Goal: Information Seeking & Learning: Learn about a topic

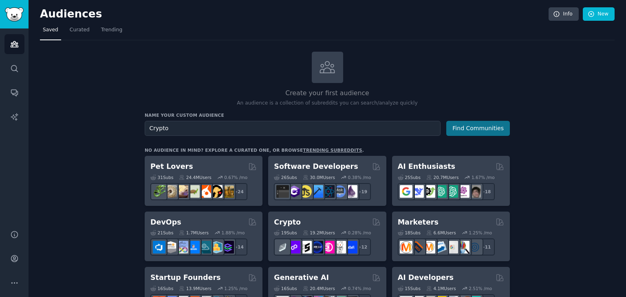
type input "Crypto"
click at [484, 128] on button "Find Communities" at bounding box center [478, 128] width 64 height 15
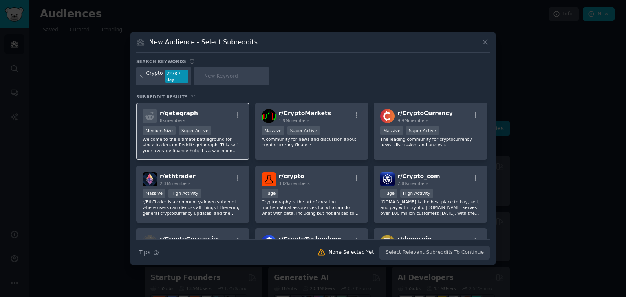
click at [222, 110] on div "r/ getagraph 8k members" at bounding box center [193, 116] width 100 height 14
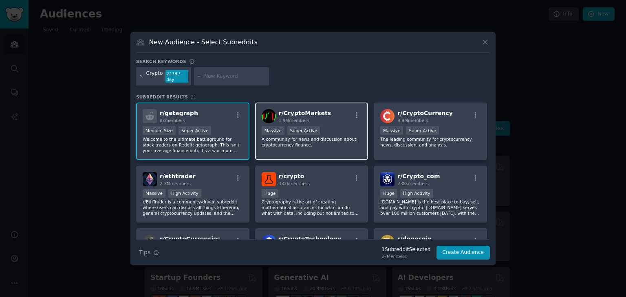
click at [331, 120] on div "r/ CryptoMarkets 1.9M members" at bounding box center [311, 116] width 100 height 14
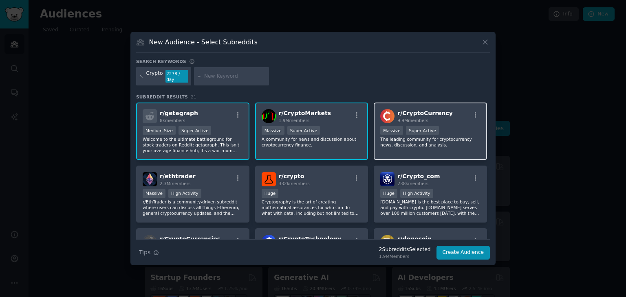
click at [414, 121] on div "r/ CryptoCurrency 9.9M members Massive Super Active The leading community for c…" at bounding box center [429, 131] width 113 height 57
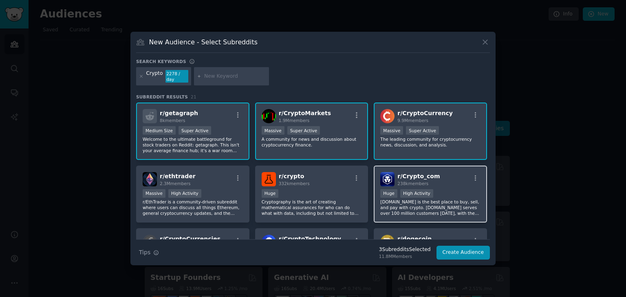
scroll to position [42, 0]
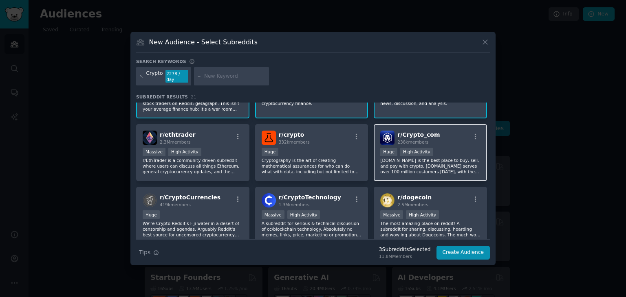
click at [439, 143] on div "r/ Crypto_com 238k members Huge High Activity [DOMAIN_NAME] is the best place t…" at bounding box center [429, 152] width 113 height 57
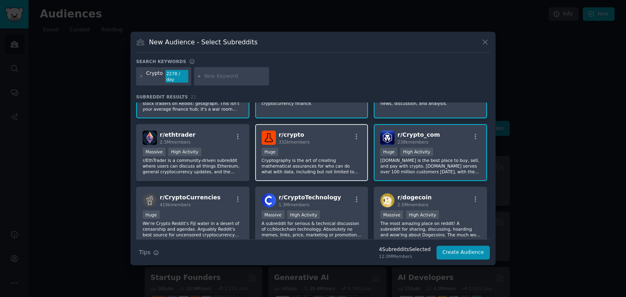
click at [325, 148] on div "Huge" at bounding box center [311, 153] width 100 height 10
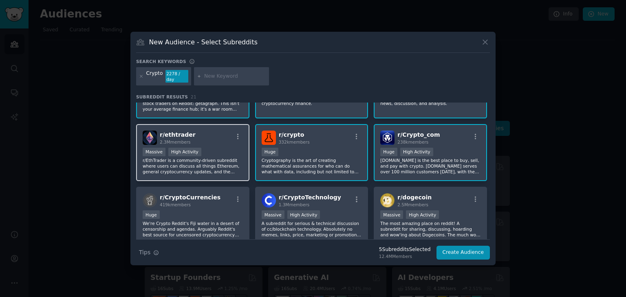
click at [214, 149] on div ">= 80th percentile for submissions / day Massive High Activity" at bounding box center [193, 153] width 100 height 10
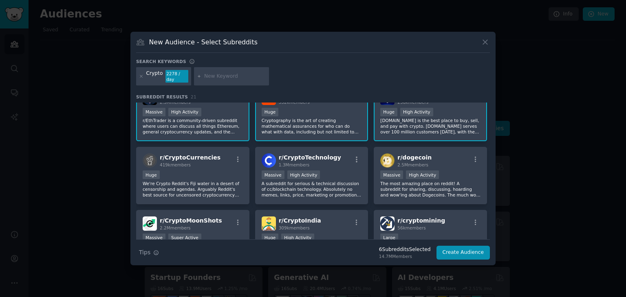
scroll to position [86, 0]
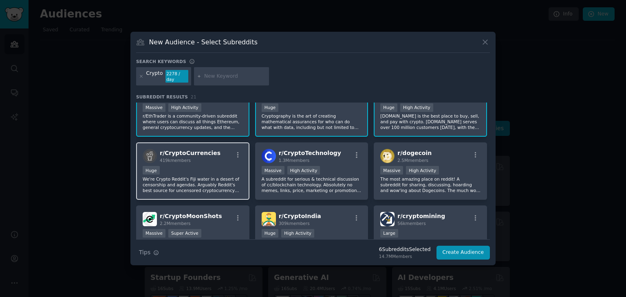
click at [228, 154] on div "r/ CryptoCurrencies 419k members" at bounding box center [193, 156] width 100 height 14
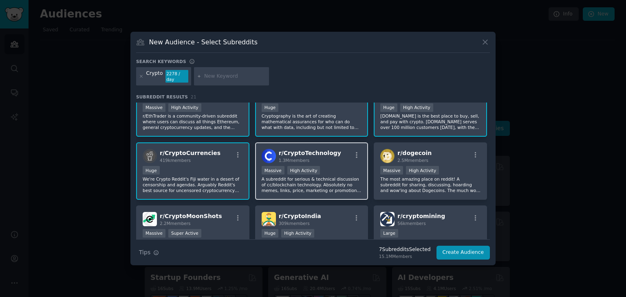
click at [344, 158] on div "r/ CryptoTechnology 1.3M members" at bounding box center [311, 156] width 100 height 14
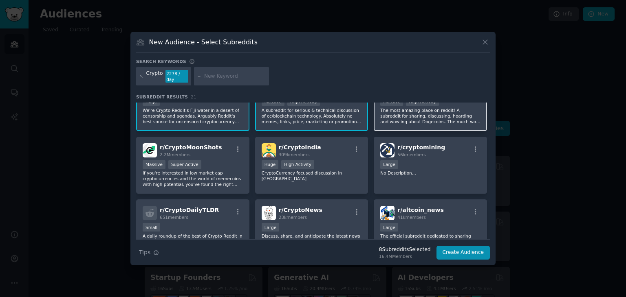
scroll to position [155, 0]
click at [446, 115] on p "The most amazing place on reddit! A subreddit for sharing, discussing, hoarding…" at bounding box center [430, 116] width 100 height 17
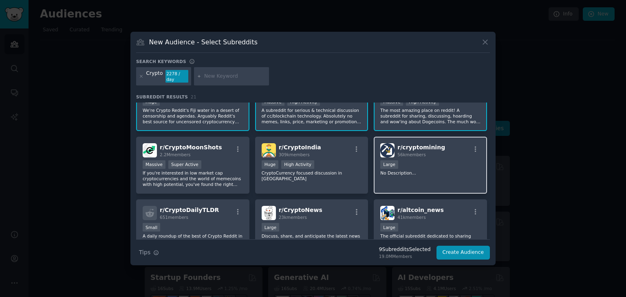
click at [440, 170] on p "No Description..." at bounding box center [430, 173] width 100 height 6
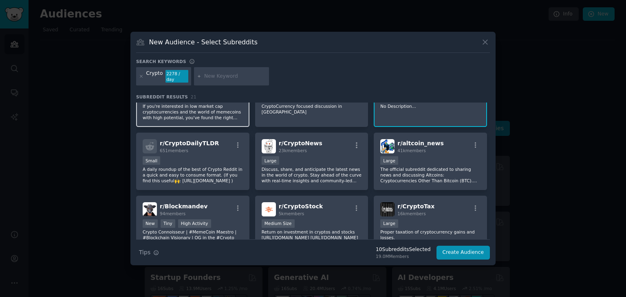
scroll to position [222, 0]
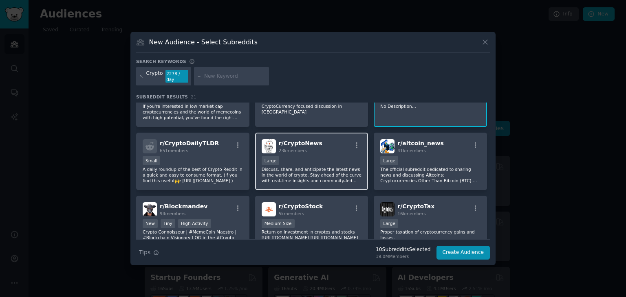
click at [337, 147] on div "r/ CryptoNews 23k members" at bounding box center [311, 146] width 100 height 14
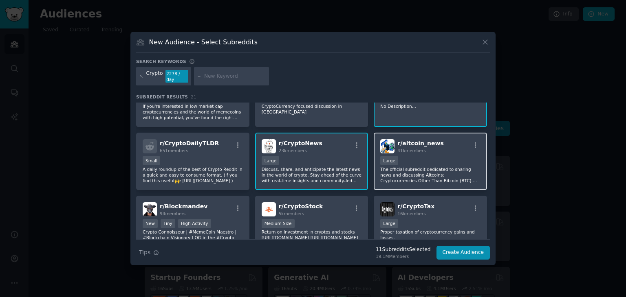
click at [444, 148] on div "r/ altcoin_news 41k members" at bounding box center [430, 146] width 100 height 14
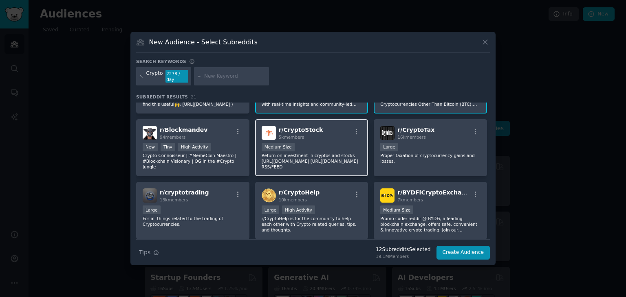
click at [337, 143] on div "Medium Size" at bounding box center [311, 148] width 100 height 10
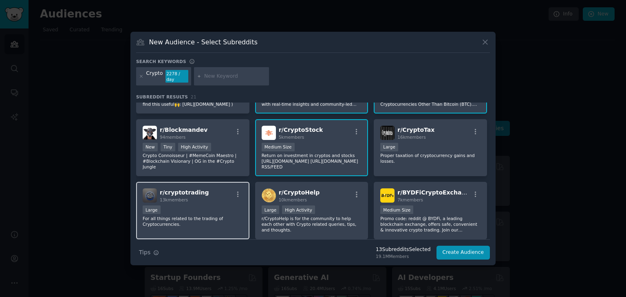
scroll to position [324, 0]
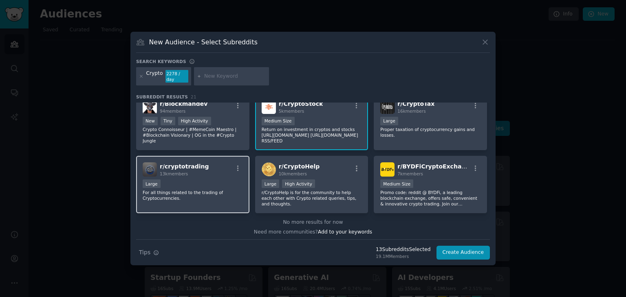
click at [222, 180] on div "Large" at bounding box center [193, 185] width 100 height 10
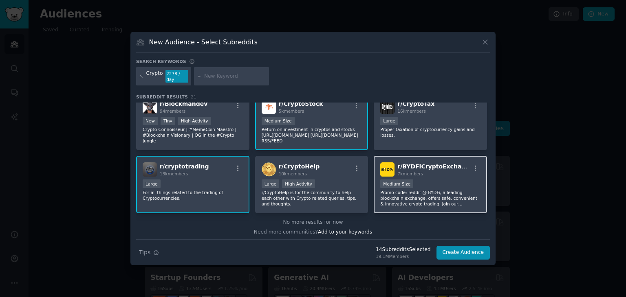
click at [437, 180] on div "Medium Size" at bounding box center [430, 185] width 100 height 10
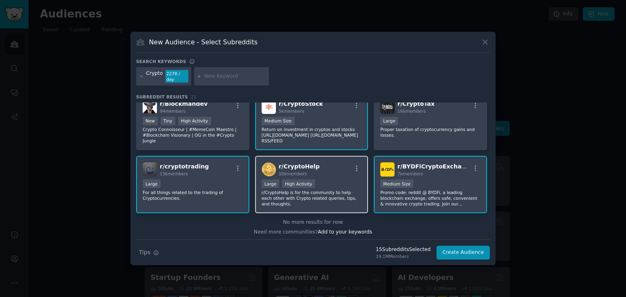
click at [338, 169] on div "r/ CryptoHelp 10k members" at bounding box center [311, 170] width 100 height 14
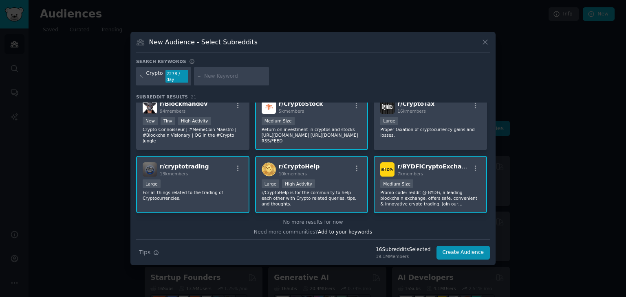
click at [435, 171] on div "7k members" at bounding box center [433, 174] width 73 height 6
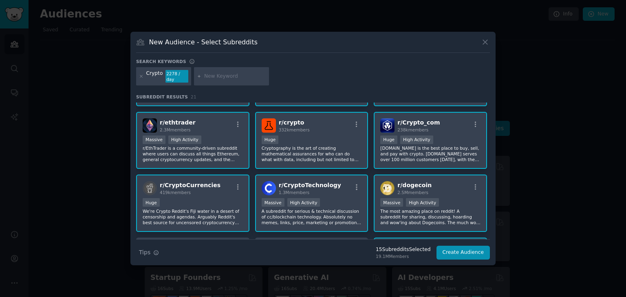
scroll to position [0, 0]
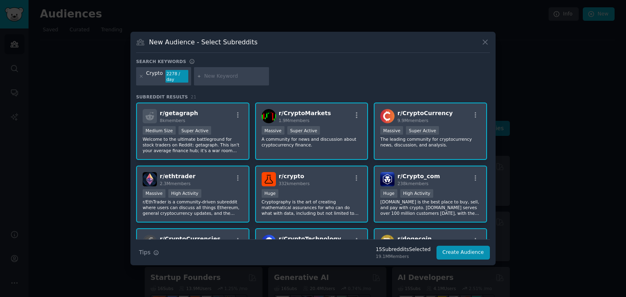
click at [211, 76] on input "text" at bounding box center [235, 76] width 62 height 7
type input "wallet"
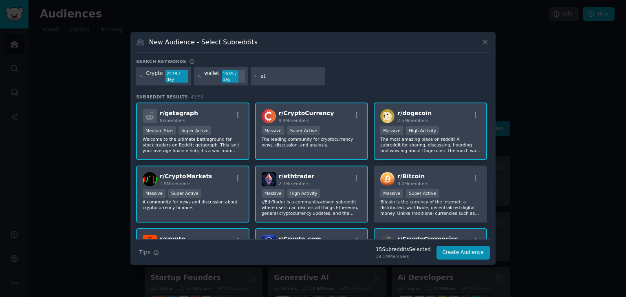
type input "eth"
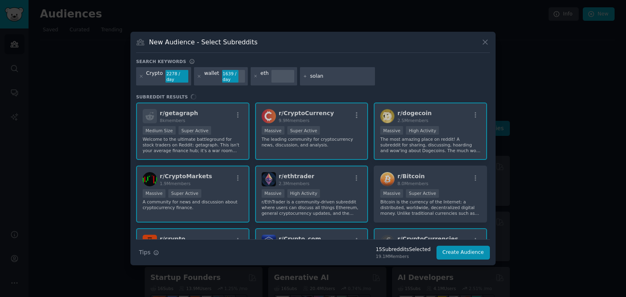
type input "solana"
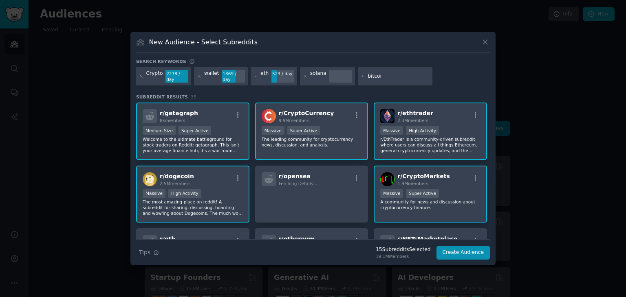
type input "bitcoin"
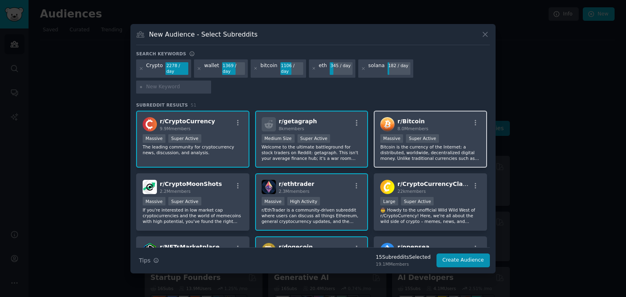
click at [442, 134] on div ">= 95th percentile for submissions / day Massive Super Active" at bounding box center [430, 139] width 100 height 10
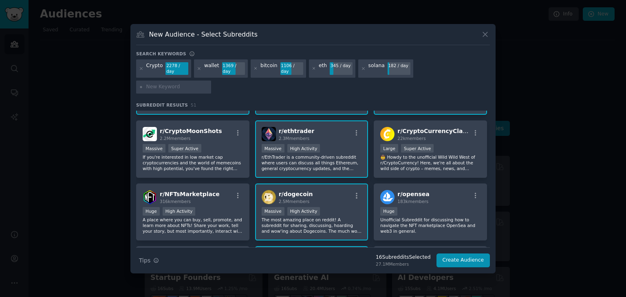
scroll to position [57, 0]
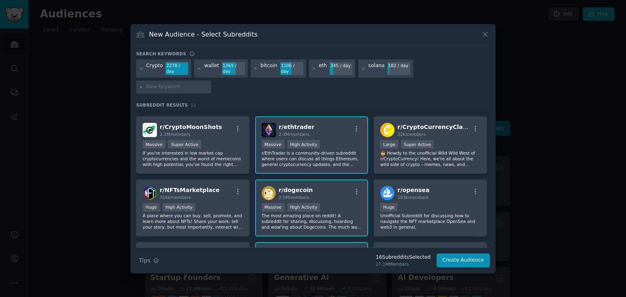
click at [442, 132] on div "22k members" at bounding box center [433, 135] width 73 height 6
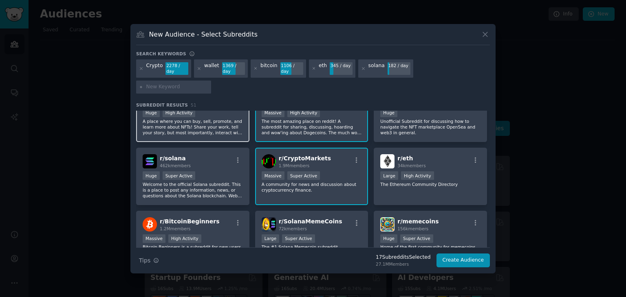
scroll to position [152, 0]
click at [207, 154] on div "r/ solana 462k members" at bounding box center [193, 161] width 100 height 14
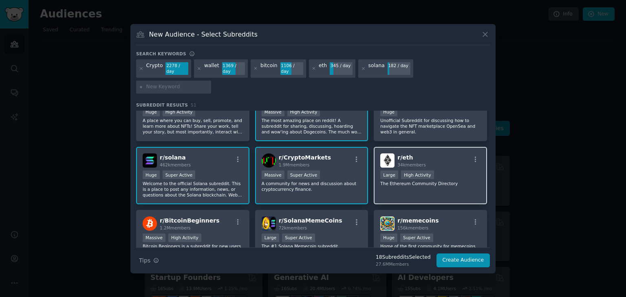
click at [457, 156] on div "r/ eth 34k members Large High Activity The Ethereum Community Directory" at bounding box center [429, 175] width 113 height 57
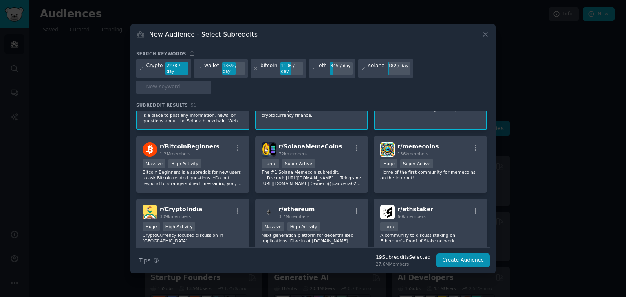
scroll to position [225, 0]
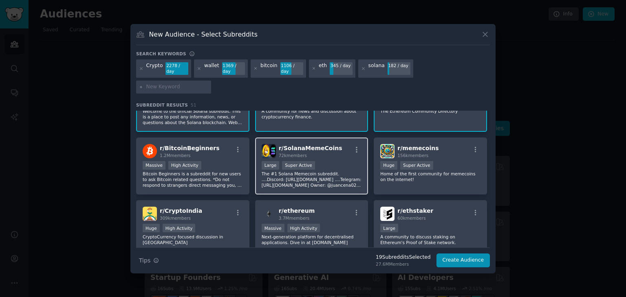
click at [337, 161] on div "Large Super Active" at bounding box center [311, 166] width 100 height 10
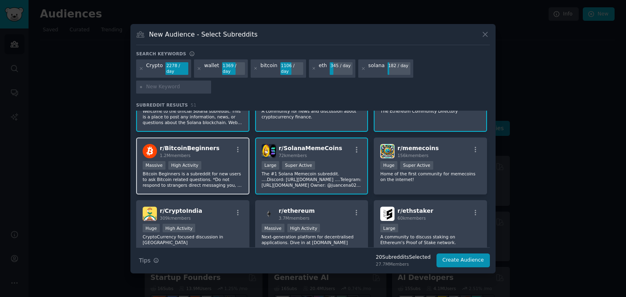
click at [209, 171] on p "Bitcoin Beginners is a subreddit for new users to ask Bitcoin related questions…" at bounding box center [193, 179] width 100 height 17
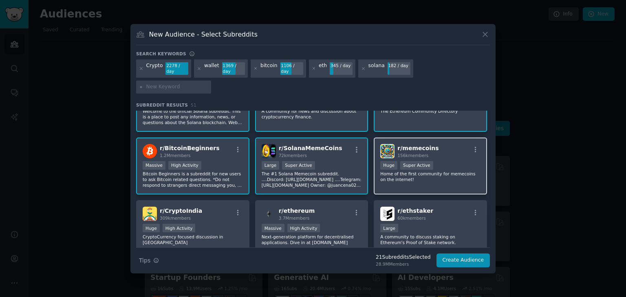
click at [424, 138] on div "r/ memecoins 156k members 100,000 - 1,000,000 members Huge Super Active Home of…" at bounding box center [429, 166] width 113 height 57
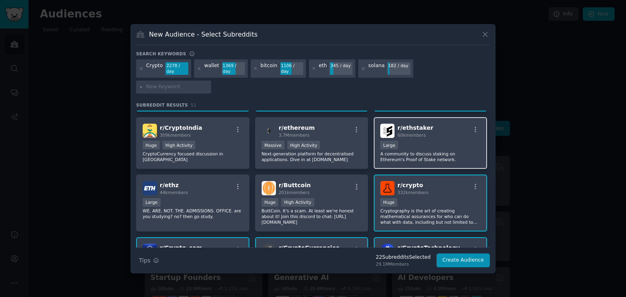
click at [436, 141] on div "Large" at bounding box center [430, 146] width 100 height 10
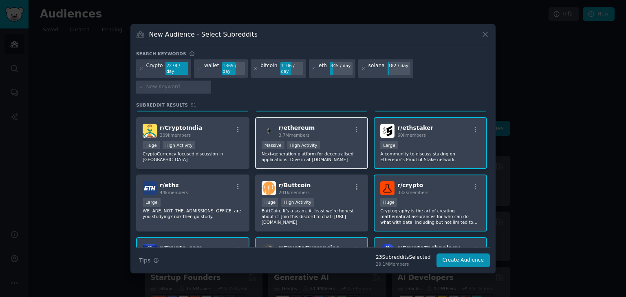
click at [316, 141] on div "Massive High Activity" at bounding box center [311, 146] width 100 height 10
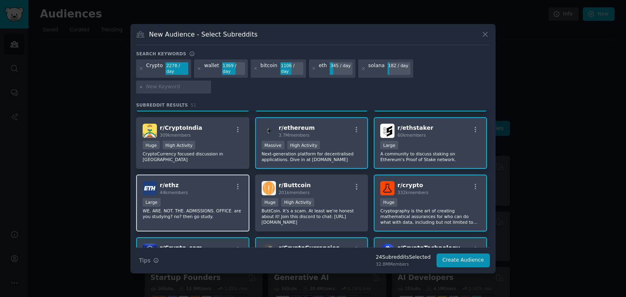
click at [222, 181] on div "r/ ethz 44k members" at bounding box center [193, 188] width 100 height 14
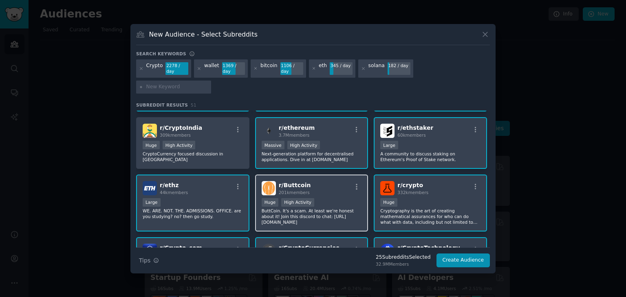
click at [314, 181] on div "r/ Buttcoin 201k members" at bounding box center [311, 188] width 100 height 14
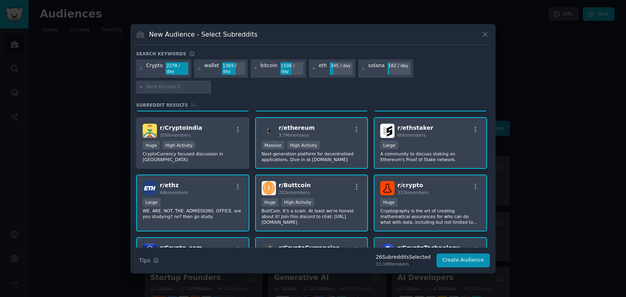
click at [314, 181] on div "r/ Buttcoin 201k members" at bounding box center [311, 188] width 100 height 14
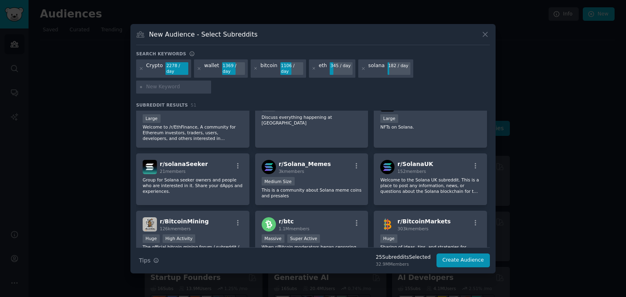
scroll to position [723, 0]
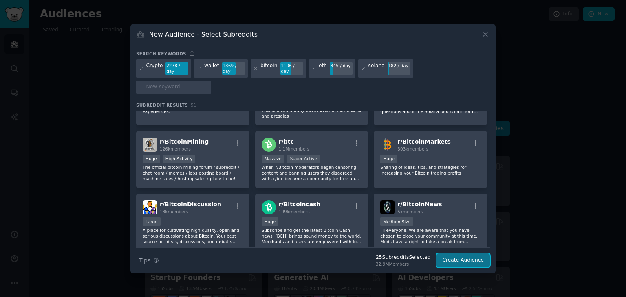
click at [468, 254] on button "Create Audience" at bounding box center [463, 261] width 54 height 14
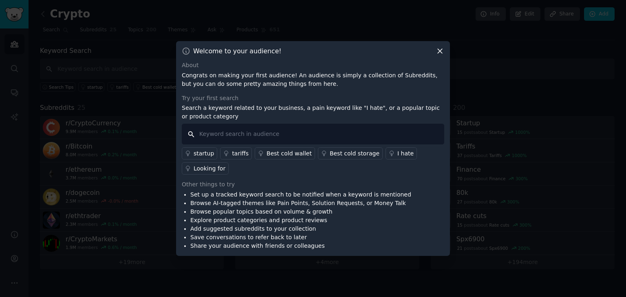
click at [259, 132] on input "text" at bounding box center [313, 134] width 262 height 21
type input "wallet"
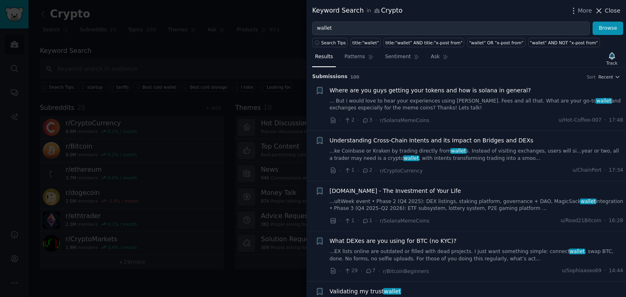
click at [607, 7] on span "Close" at bounding box center [611, 11] width 15 height 9
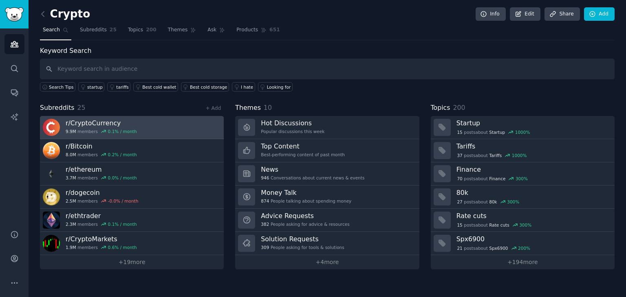
click at [171, 132] on link "r/ CryptoCurrency 9.9M members 0.1 % / month" at bounding box center [132, 127] width 184 height 23
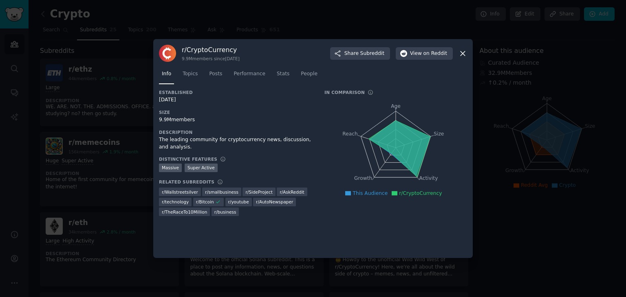
drag, startPoint x: 461, startPoint y: 57, endPoint x: 462, endPoint y: 53, distance: 5.2
click at [462, 53] on div "r/ CryptoCurrency 9.9M members since [DATE] Share Subreddit View on Reddit" at bounding box center [313, 53] width 308 height 17
click at [462, 53] on icon at bounding box center [462, 53] width 4 height 4
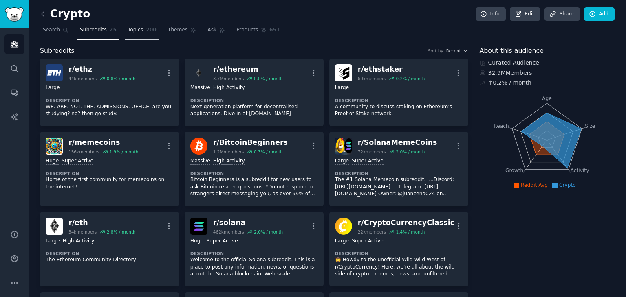
click at [128, 32] on span "Topics" at bounding box center [135, 29] width 15 height 7
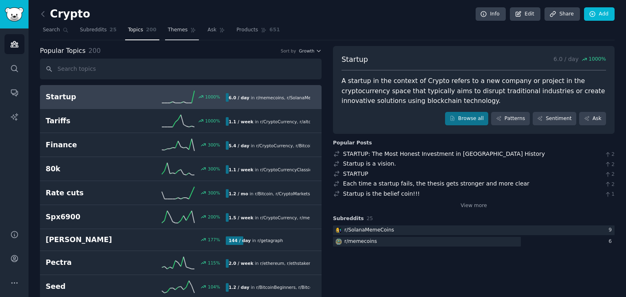
click at [168, 32] on span "Themes" at bounding box center [178, 29] width 20 height 7
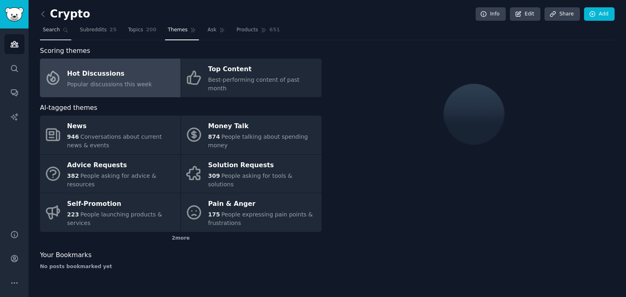
click at [46, 31] on span "Search" at bounding box center [51, 29] width 17 height 7
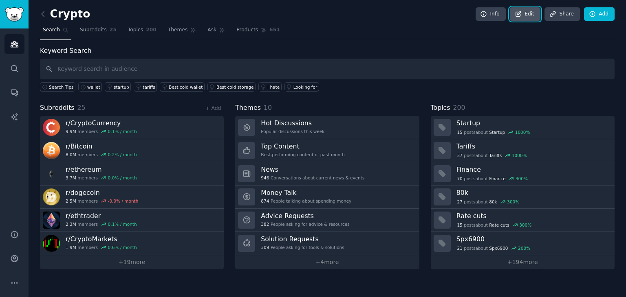
click at [534, 12] on link "Edit" at bounding box center [525, 14] width 31 height 14
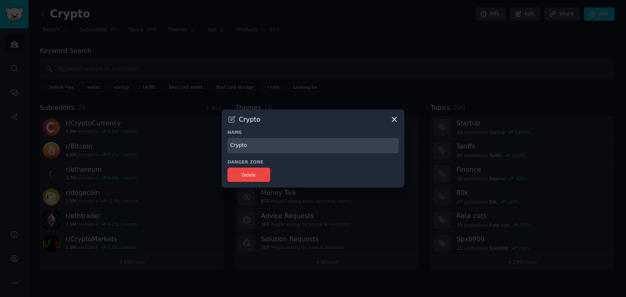
click at [399, 117] on div "Crypto Name Crypto Danger Zone Delete" at bounding box center [313, 149] width 182 height 79
click at [393, 119] on icon at bounding box center [394, 119] width 9 height 9
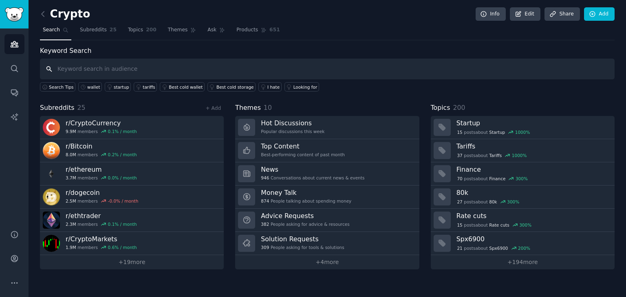
click at [86, 64] on input "text" at bounding box center [327, 69] width 574 height 21
type input "ц"
paste input "crypto trading, crypto investing, crypto wallet, crypto scam, crypto adoption"
type input "crypto trading, crypto investing, crypto wallet, crypto scam, crypto adoption"
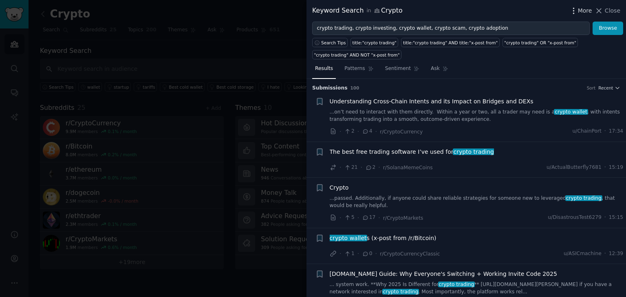
click at [585, 14] on span "More" at bounding box center [585, 11] width 14 height 9
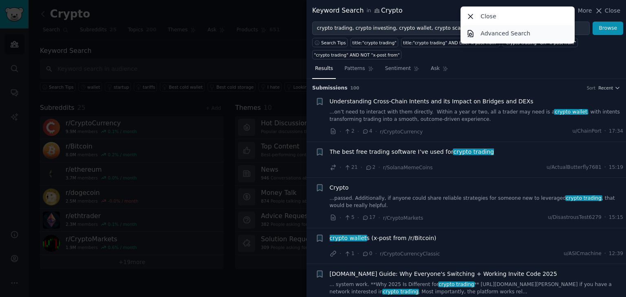
click at [529, 36] on link "Advanced Search" at bounding box center [517, 33] width 111 height 17
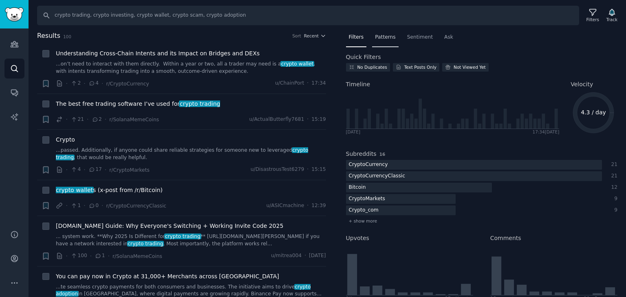
click at [383, 35] on span "Patterns" at bounding box center [385, 37] width 20 height 7
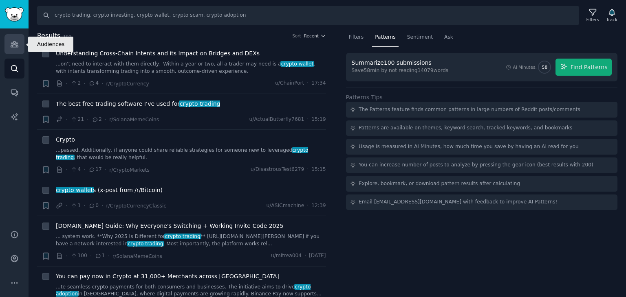
click at [16, 44] on icon "Sidebar" at bounding box center [14, 44] width 9 height 9
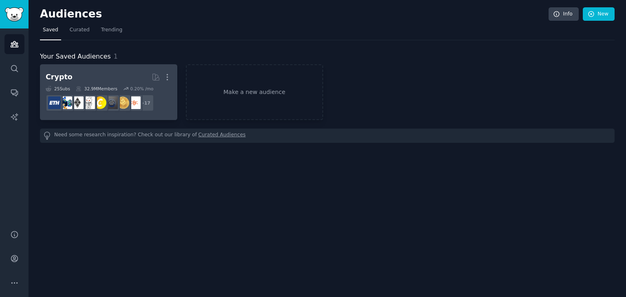
click at [171, 90] on div "25 Sub s 32.9M Members 0.20 % /mo" at bounding box center [109, 89] width 126 height 6
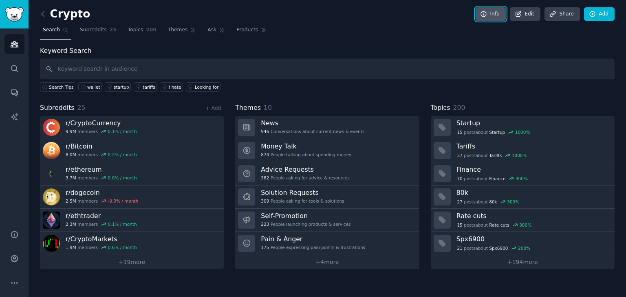
click at [501, 16] on link "Info" at bounding box center [490, 14] width 30 height 14
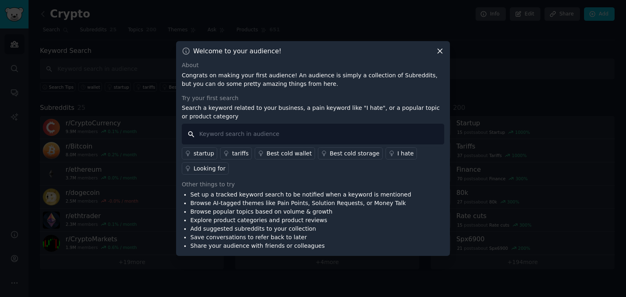
click at [251, 134] on input "text" at bounding box center [313, 134] width 262 height 21
paste input "crypto trading, crypto investing, crypto wallet, crypto scam, crypto adoption"
paste input "DeFi, NFT, Web3, staking, airdrops, yield farming, shitcoin, altcoin, DEX, CEX"
click at [275, 135] on input "crypto trading, crypto investing, crypto wallet, crypto scam, crypto adoption, …" at bounding box center [313, 134] width 262 height 21
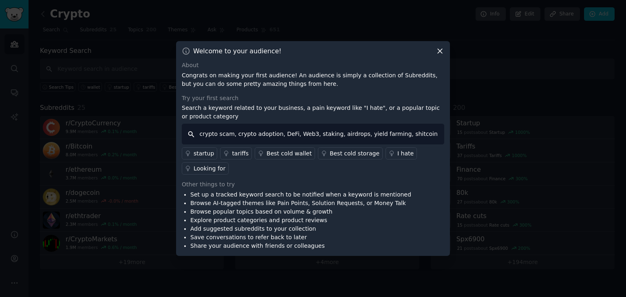
scroll to position [0, 130]
click at [293, 135] on input "crypto trading, crypto investing, crypto wallet, crypto scam, crypto adoption, …" at bounding box center [313, 134] width 262 height 21
click at [336, 136] on input "crypto trading, crypto investing, crypto wallet, crypto scam, crypto adoption, …" at bounding box center [313, 134] width 262 height 21
type input "crypto trading, crypto investing, crypto wallet, crypto scam, crypto adoption, …"
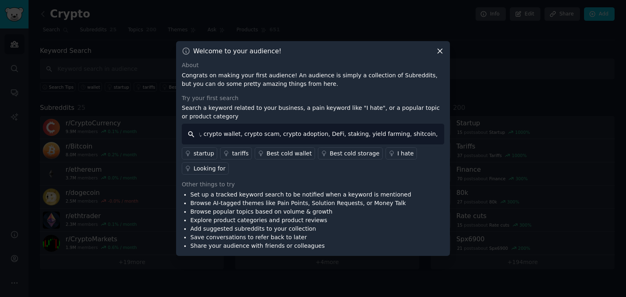
scroll to position [0, 0]
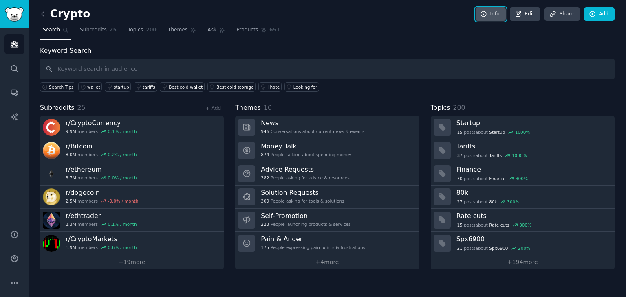
click at [494, 19] on link "Info" at bounding box center [490, 14] width 30 height 14
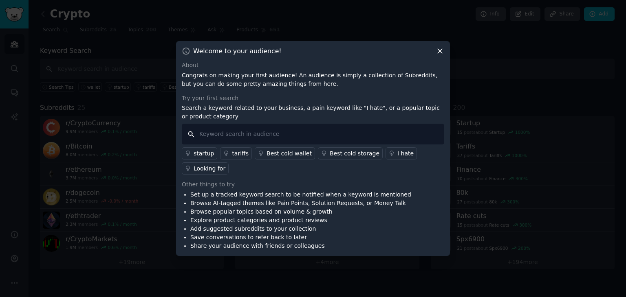
click at [235, 141] on input "text" at bounding box center [313, 134] width 262 height 21
paste input "DeFi, NFT, Web3, staking, airdrops, yield farming, shitcoin, altcoin, DEX, CEX"
drag, startPoint x: 242, startPoint y: 134, endPoint x: 212, endPoint y: 136, distance: 30.2
click at [212, 136] on input "DeFi, NFT, Web3, staking, airdrops, yield farming, shitcoin, altcoin, DEX, CEX" at bounding box center [313, 134] width 262 height 21
click at [371, 142] on input "DeFi, staking, airdrops, yield farming, shitcoin, altcoin, DEX, CEX" at bounding box center [313, 134] width 262 height 21
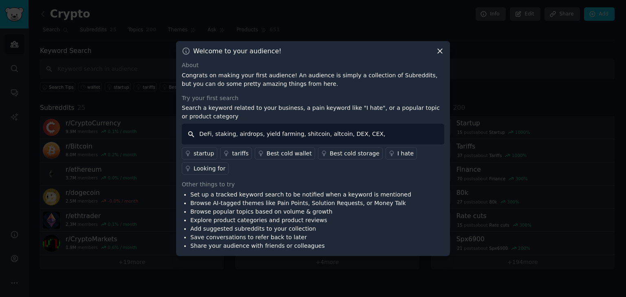
paste input "crypto trading, crypto investing, crypto wallet, crypto scam, crypto adoption"
type input "DeFi, staking, airdrops, yield farming, shitcoin, altcoin, DEX, CEX, crypto tra…"
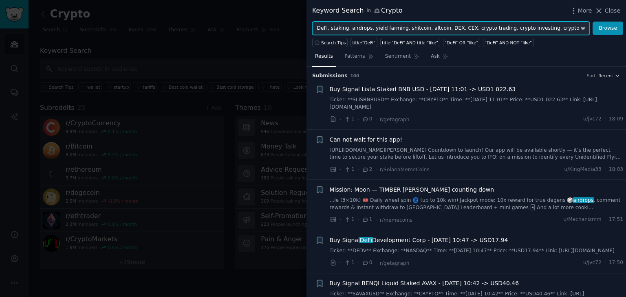
click at [367, 29] on input "DeFi, staking, airdrops, yield farming, shitcoin, altcoin, DEX, CEX, crypto tra…" at bounding box center [450, 29] width 277 height 14
type input "DeFi, staking, yield farming, shitcoin, altcoin, DEX, CEX, crypto trading, cryp…"
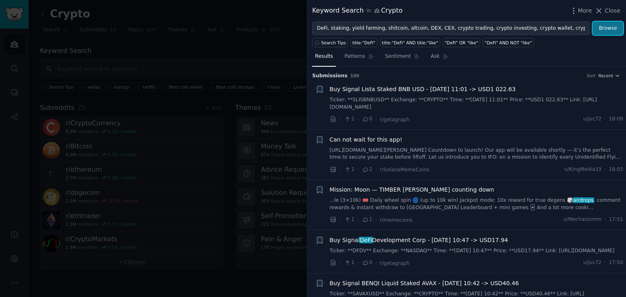
click at [610, 30] on button "Browse" at bounding box center [607, 29] width 31 height 14
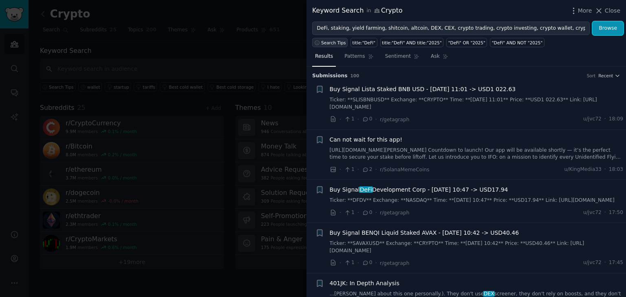
click at [336, 44] on span "Search Tips" at bounding box center [333, 43] width 25 height 6
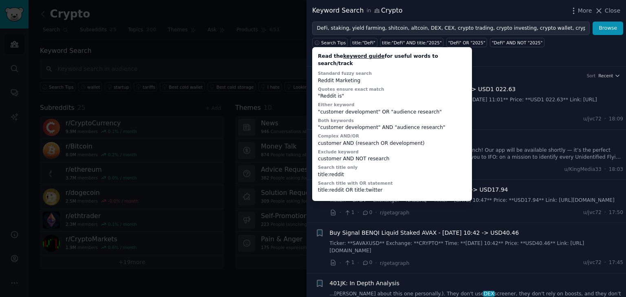
click at [494, 57] on div "Results Patterns Sentiment Ask" at bounding box center [465, 58] width 319 height 17
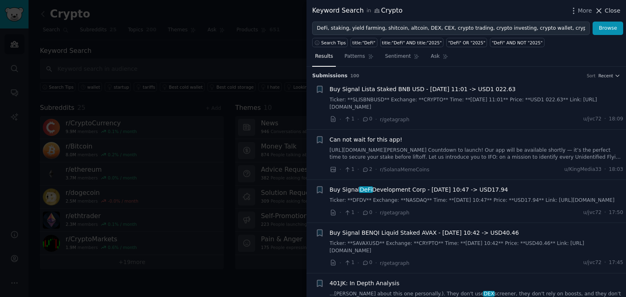
click at [609, 10] on span "Close" at bounding box center [611, 11] width 15 height 9
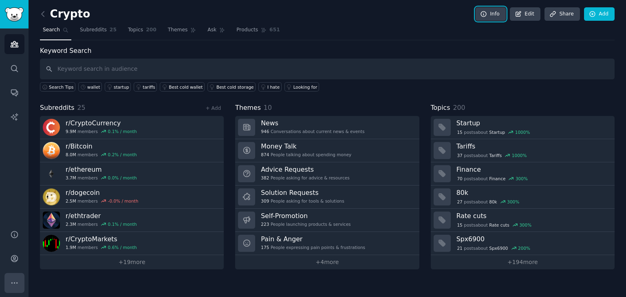
click at [16, 281] on icon "Sidebar" at bounding box center [14, 283] width 9 height 9
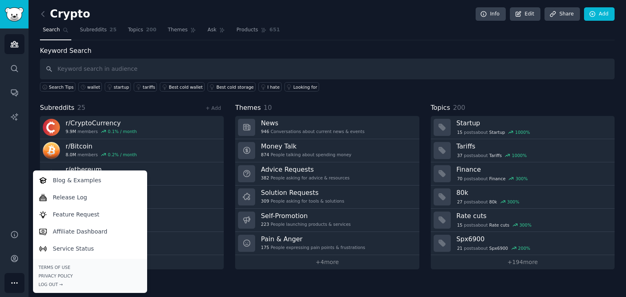
click at [185, 276] on div "Crypto Info Edit Share Add Search Subreddits 25 Topics 200 Themes Ask Products …" at bounding box center [327, 148] width 597 height 297
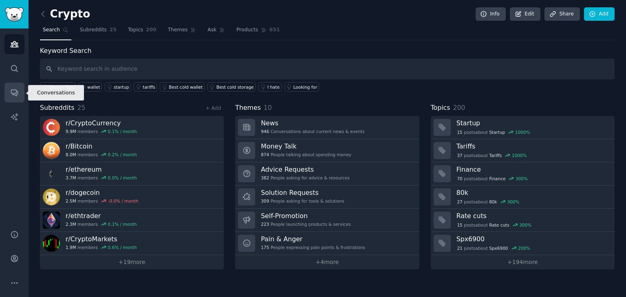
click at [9, 94] on link "Conversations" at bounding box center [14, 93] width 20 height 20
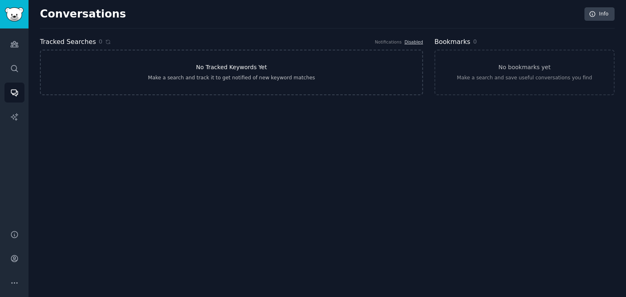
click at [238, 69] on h3 "No Tracked Keywords Yet" at bounding box center [231, 67] width 71 height 9
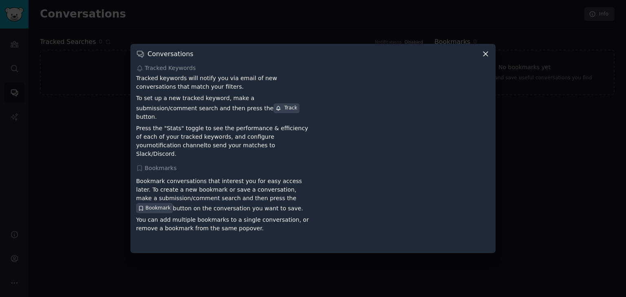
click at [483, 58] on icon at bounding box center [485, 54] width 9 height 9
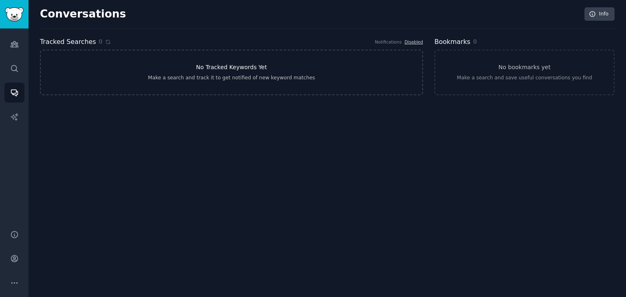
click at [234, 83] on link "No Tracked Keywords Yet Make a search and track it to get notified of new keywo…" at bounding box center [231, 73] width 383 height 46
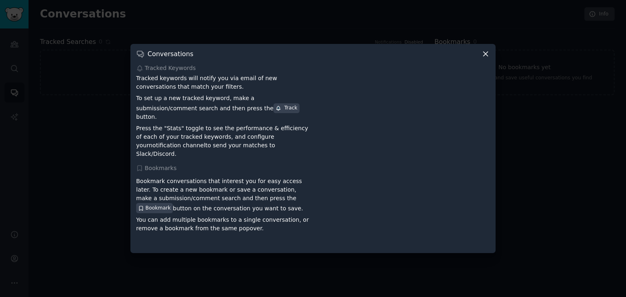
click at [73, 100] on div at bounding box center [313, 148] width 626 height 297
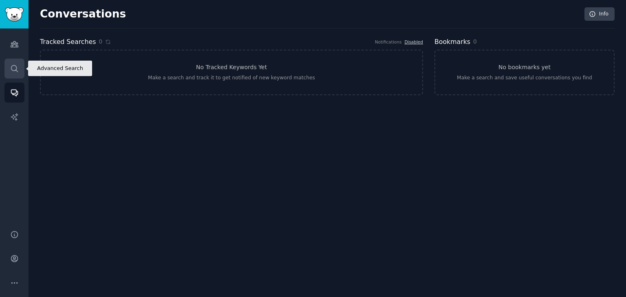
click at [15, 66] on icon "Sidebar" at bounding box center [14, 68] width 9 height 9
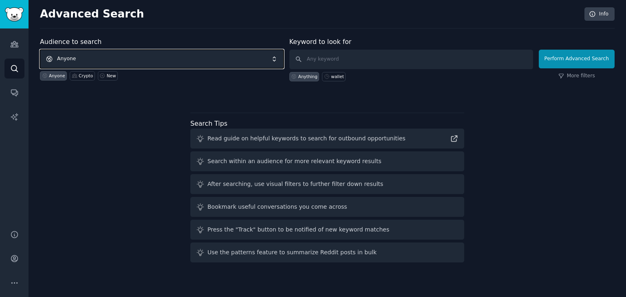
click at [215, 64] on span "Anyone" at bounding box center [162, 59] width 244 height 19
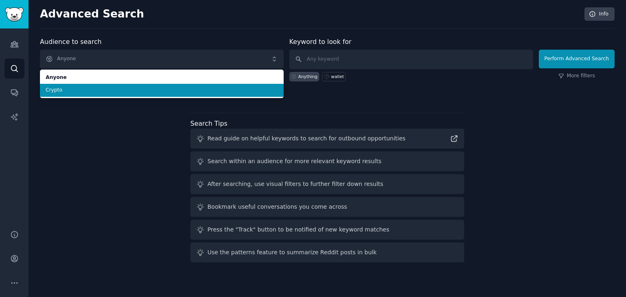
click at [182, 88] on span "Crypto" at bounding box center [162, 90] width 232 height 7
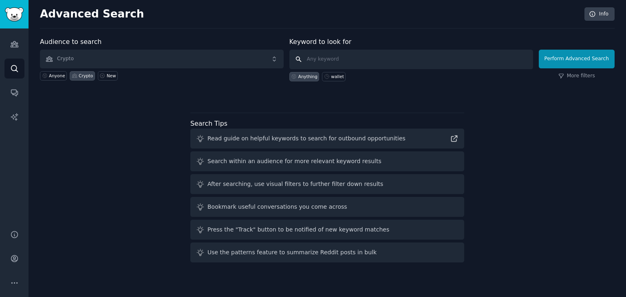
paste input "akjsdasj342#jknsdas"
type input "akjsdasj342#jknsdas"
paste input "crypto, cryptocurrency, bitcoin, BTC, ethereum, ETH, blockchain Жаргон: DeFi, N…"
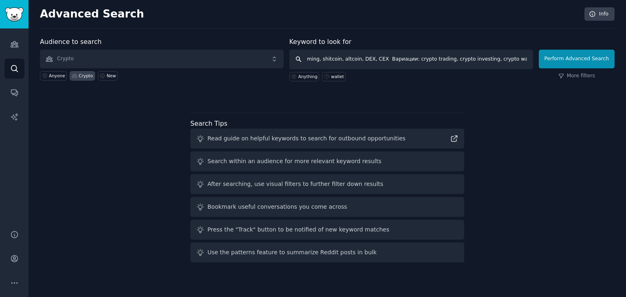
click at [368, 61] on input "crypto, cryptocurrency, bitcoin, BTC, ethereum, ETH, blockchain Жаргон: DeFi, N…" at bounding box center [411, 60] width 244 height 20
drag, startPoint x: 379, startPoint y: 60, endPoint x: 403, endPoint y: 61, distance: 24.0
click at [403, 61] on input "crypto, cryptocurrency, bitcoin, BTC, ethereum, ETH, blockchain Жаргон: DeFi, N…" at bounding box center [411, 60] width 244 height 20
drag, startPoint x: 389, startPoint y: 58, endPoint x: 366, endPoint y: 57, distance: 23.7
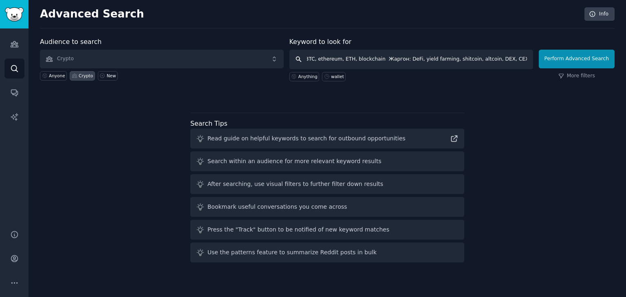
click at [366, 57] on input "crypto, cryptocurrency, bitcoin, BTC, ethereum, ETH, blockchain Жаргон: DeFi, y…" at bounding box center [411, 60] width 244 height 20
type input "crypto, cryptocurrency, bitcoin, BTC, ethereum, ETH, blockchain, DeFi, yield fa…"
click at [578, 57] on button "Perform Advanced Search" at bounding box center [576, 59] width 76 height 19
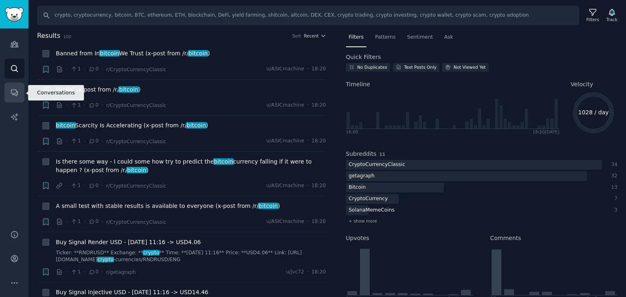
click at [15, 94] on icon "Sidebar" at bounding box center [14, 92] width 9 height 9
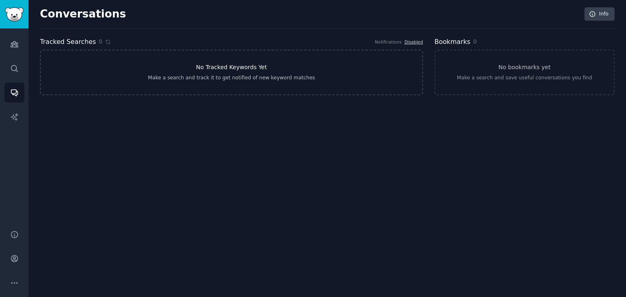
click at [241, 70] on h3 "No Tracked Keywords Yet" at bounding box center [231, 67] width 71 height 9
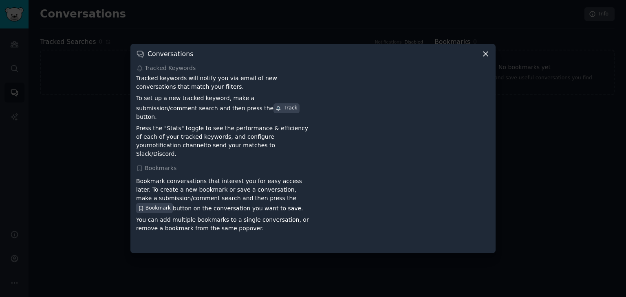
click at [485, 58] on icon at bounding box center [485, 54] width 9 height 9
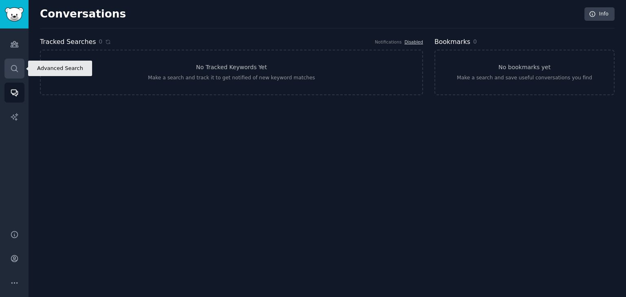
click at [21, 68] on link "Search" at bounding box center [14, 69] width 20 height 20
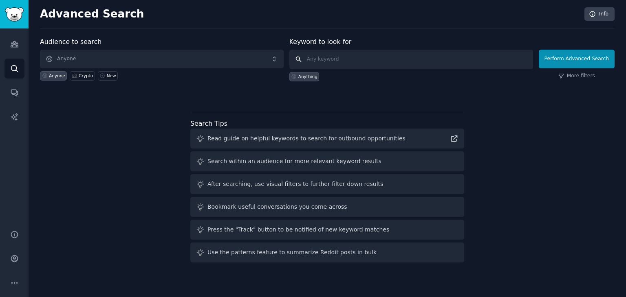
click at [336, 62] on input "text" at bounding box center [411, 60] width 244 height 20
paste input "crypto, cryptocurrency, bitcoin, BTC, ethereum, ETH, blockchain Жаргон: DeFi, N…"
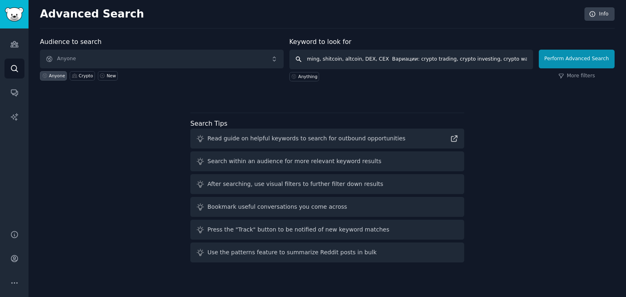
drag, startPoint x: 369, startPoint y: 60, endPoint x: 339, endPoint y: 60, distance: 29.3
click at [339, 60] on input "crypto, cryptocurrency, bitcoin, BTC, ethereum, ETH, blockchain Жаргон: DeFi, N…" at bounding box center [411, 60] width 244 height 20
click at [344, 61] on input "crypto, cryptocurrency, bitcoin, BTC, ethereum, ETH, blockchain Жаргон: DeFi, N…" at bounding box center [411, 60] width 244 height 20
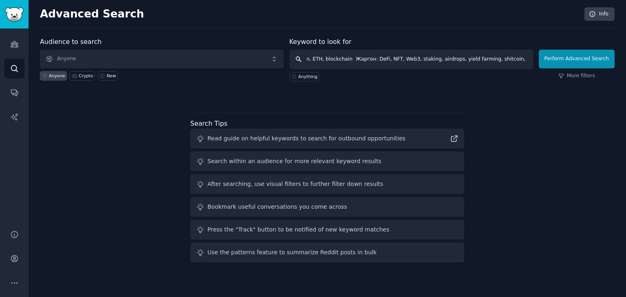
drag, startPoint x: 334, startPoint y: 59, endPoint x: 355, endPoint y: 59, distance: 21.6
click at [355, 59] on input "crypto, cryptocurrency, bitcoin, BTC, ethereum, ETH, blockchain Жаргон: DeFi, N…" at bounding box center [411, 60] width 244 height 20
drag, startPoint x: 348, startPoint y: 59, endPoint x: 373, endPoint y: 57, distance: 25.3
click at [373, 57] on input "crypto, cryptocurrency, bitcoin, BTC, ethereum, ETH, blockchain, DeFi, NFT, Web…" at bounding box center [411, 60] width 244 height 20
drag, startPoint x: 388, startPoint y: 59, endPoint x: 368, endPoint y: 59, distance: 19.6
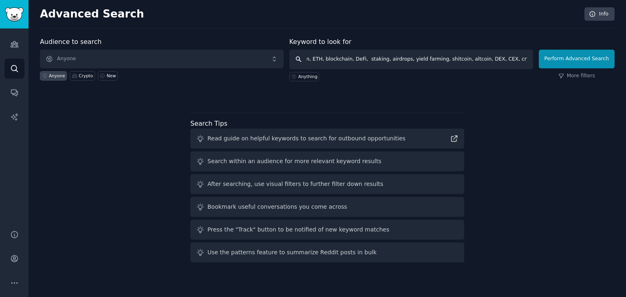
click at [368, 59] on input "crypto, cryptocurrency, bitcoin, BTC, ethereum, ETH, blockchain, DeFi, staking,…" at bounding box center [411, 60] width 244 height 20
type input "crypto, cryptocurrency, bitcoin, BTC, ethereum, ETH, blockchain, DeFi, staking,…"
click at [573, 57] on button "Perform Advanced Search" at bounding box center [576, 59] width 76 height 19
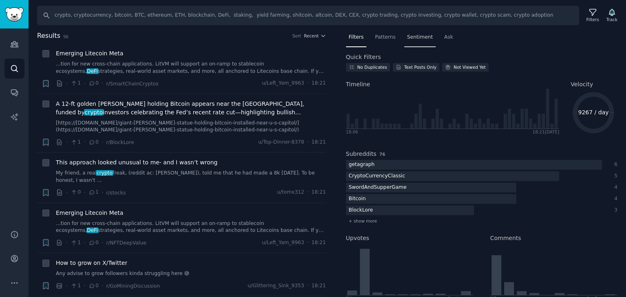
click at [410, 35] on span "Sentiment" at bounding box center [420, 37] width 26 height 7
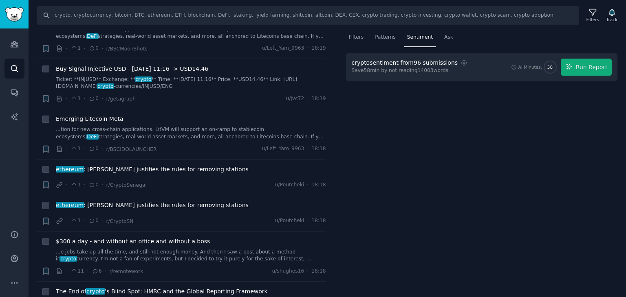
scroll to position [1013, 0]
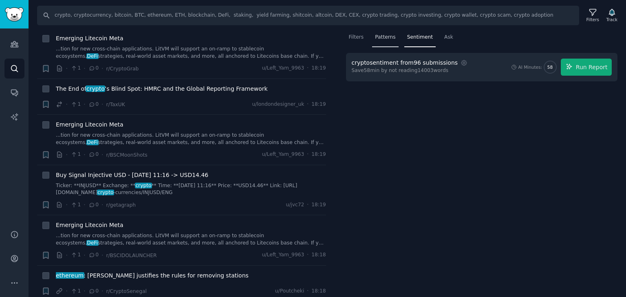
click at [385, 42] on div "Patterns" at bounding box center [385, 39] width 26 height 17
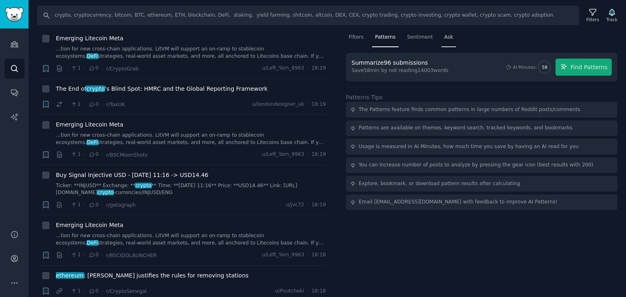
click at [444, 34] on span "Ask" at bounding box center [448, 37] width 9 height 7
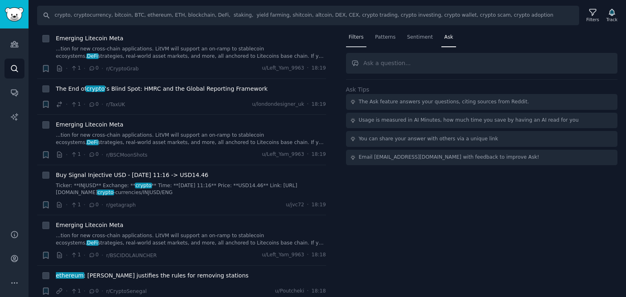
click at [360, 36] on span "Filters" at bounding box center [356, 37] width 15 height 7
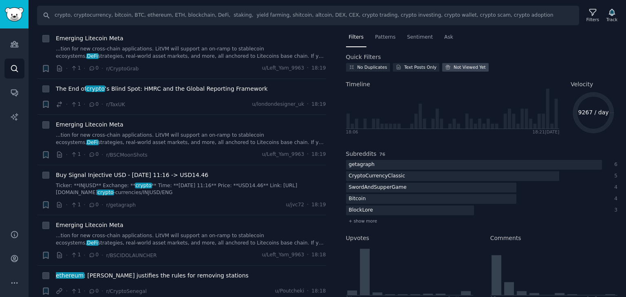
click at [459, 64] on div "Not Viewed Yet" at bounding box center [465, 67] width 46 height 9
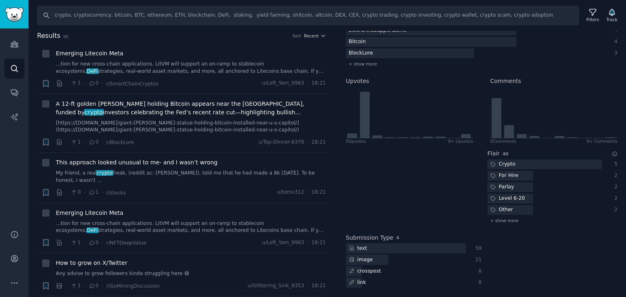
scroll to position [0, 0]
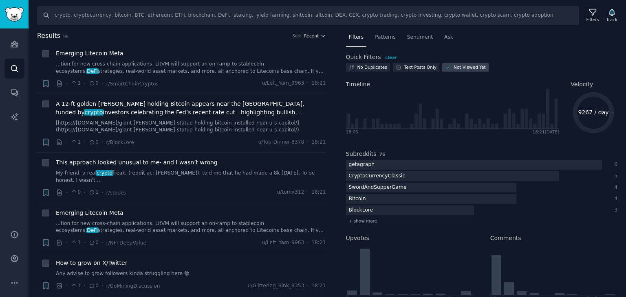
click at [455, 68] on div "Not Viewed Yet" at bounding box center [469, 67] width 32 height 6
click at [421, 67] on div "Text Posts Only" at bounding box center [420, 67] width 32 height 6
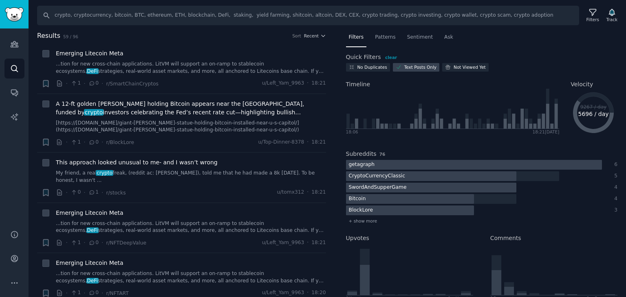
click at [421, 67] on div "Text Posts Only" at bounding box center [420, 67] width 32 height 6
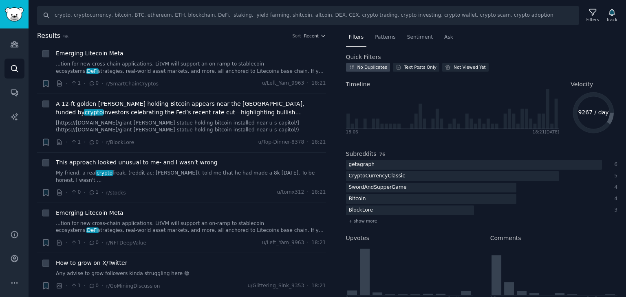
click at [368, 68] on div "No Duplicates" at bounding box center [372, 67] width 30 height 6
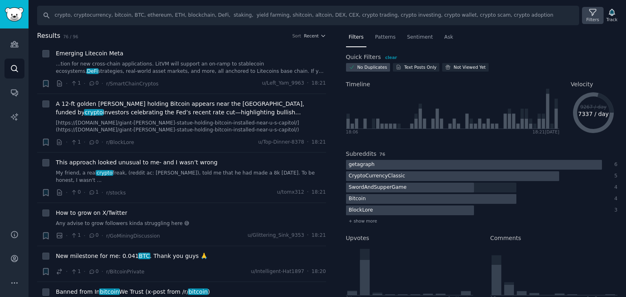
click at [592, 18] on div "Filters" at bounding box center [592, 20] width 13 height 6
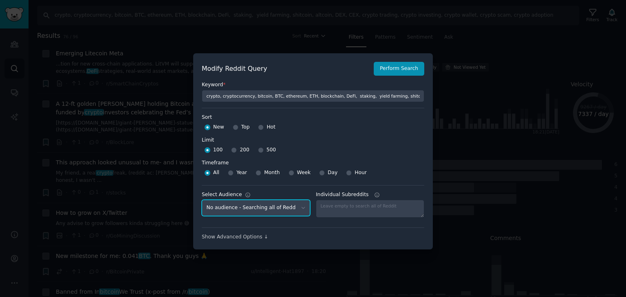
click at [282, 209] on select "No audience - Searching all of Reddit Crypto - 25 Subreddits" at bounding box center [256, 208] width 108 height 17
select select "fe81c5f8bb"
click at [202, 200] on select "No audience - Searching all of Reddit Crypto - 25 Subreddits" at bounding box center [256, 208] width 108 height 17
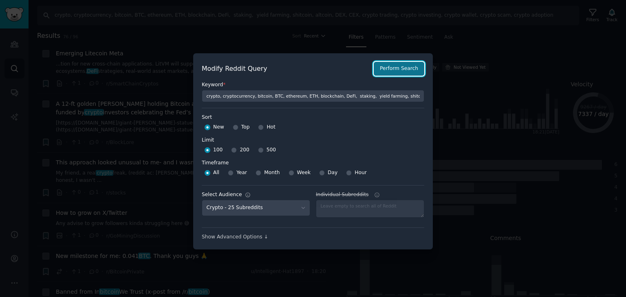
click at [405, 72] on button "Perform Search" at bounding box center [398, 69] width 51 height 14
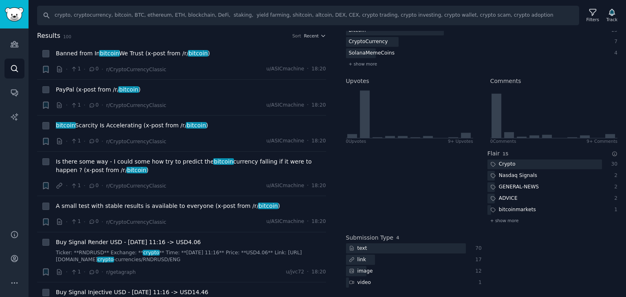
click at [295, 37] on div "Sort" at bounding box center [296, 36] width 9 height 6
click at [312, 36] on span "Recent" at bounding box center [311, 36] width 15 height 6
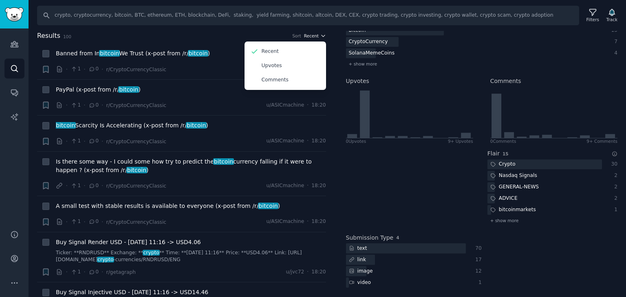
click at [313, 36] on span "Recent" at bounding box center [311, 36] width 15 height 6
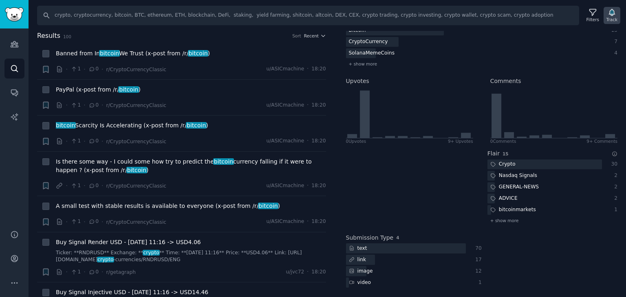
click at [612, 17] on div "Track" at bounding box center [611, 20] width 11 height 6
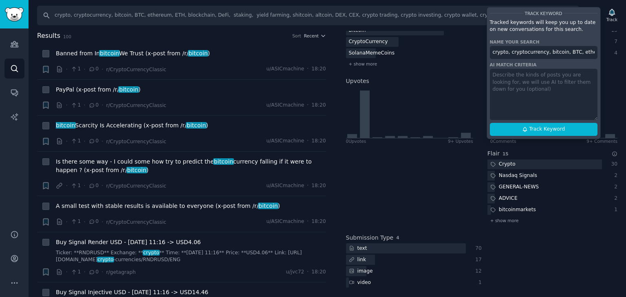
drag, startPoint x: 540, startPoint y: 129, endPoint x: 546, endPoint y: 83, distance: 45.6
click at [546, 83] on div "Track Keyword Tracked keywords will keep you up to date on new conversations fo…" at bounding box center [543, 73] width 114 height 132
click at [543, 129] on span "Track Keyword" at bounding box center [547, 129] width 36 height 7
type input "crypto, cryptocurrency, bitcoin, BTC, ethereum, ETH, blockchain, DeFi, staking,…"
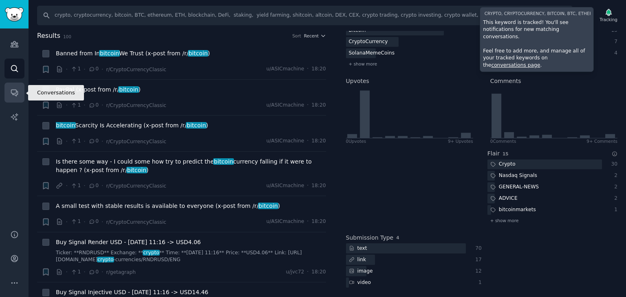
click at [11, 94] on icon "Sidebar" at bounding box center [14, 92] width 9 height 9
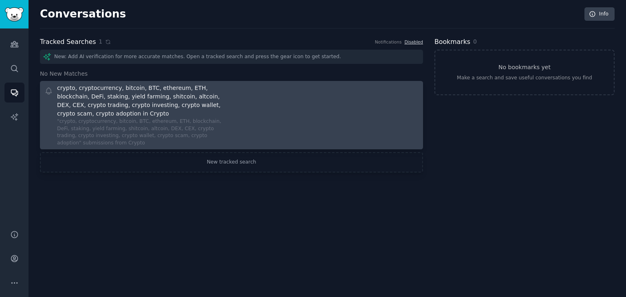
click at [200, 126] on div ""crypto, cryptocurrency, bitcoin, BTC, ethereum, ETH, blockchain, DeFi, staking…" at bounding box center [141, 132] width 169 height 29
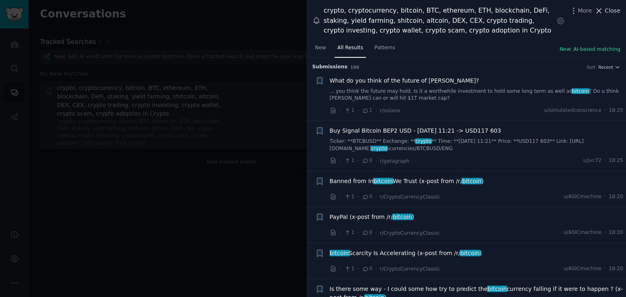
click at [617, 9] on span "Close" at bounding box center [611, 11] width 15 height 9
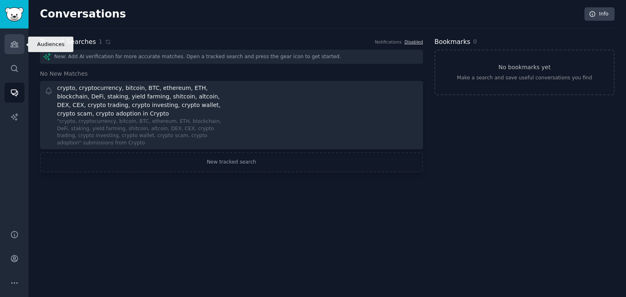
click at [19, 49] on link "Audiences" at bounding box center [14, 44] width 20 height 20
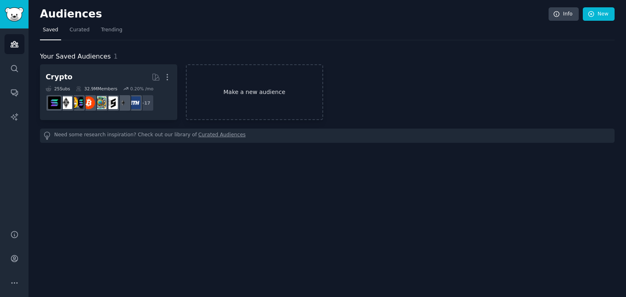
click at [259, 103] on link "Make a new audience" at bounding box center [254, 92] width 137 height 56
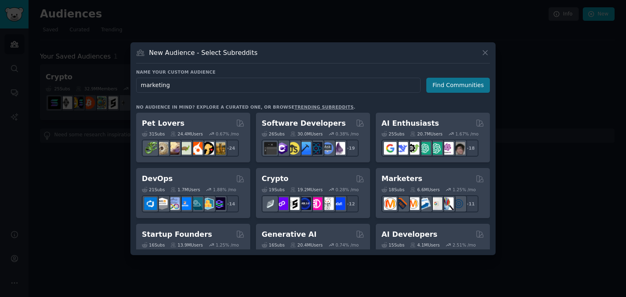
type input "marketing"
click at [452, 89] on button "Find Communities" at bounding box center [458, 85] width 64 height 15
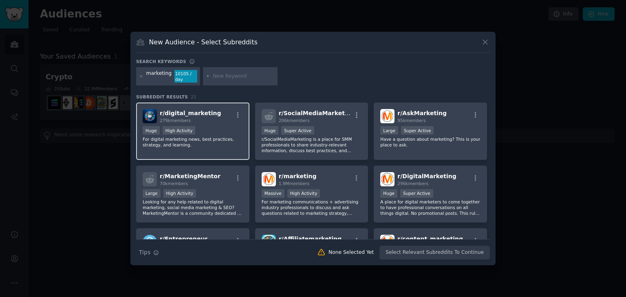
click at [223, 137] on p "For digital marketing news, best practices, strategy, and learning." at bounding box center [193, 141] width 100 height 11
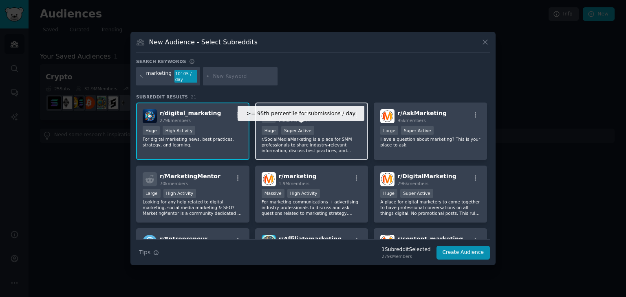
click at [302, 128] on div "Super Active" at bounding box center [297, 130] width 33 height 9
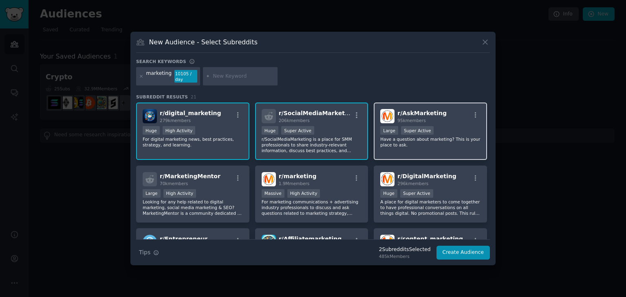
click at [432, 124] on div "r/ AskMarketing 95k members Large Super Active Have a question about marketing?…" at bounding box center [429, 131] width 113 height 57
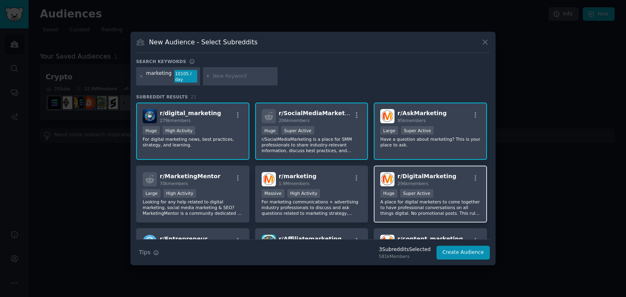
click at [450, 196] on div "Huge Super Active" at bounding box center [430, 194] width 100 height 10
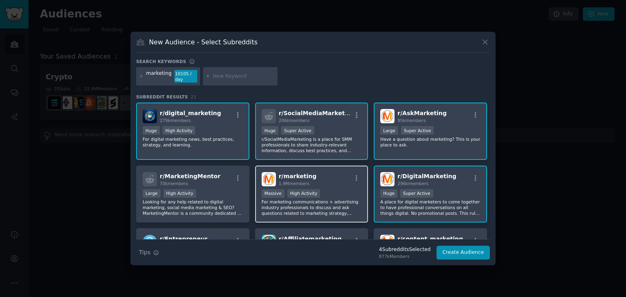
click at [319, 188] on div "r/ marketing 1.9M members Massive High Activity For marketing communications + …" at bounding box center [311, 194] width 113 height 57
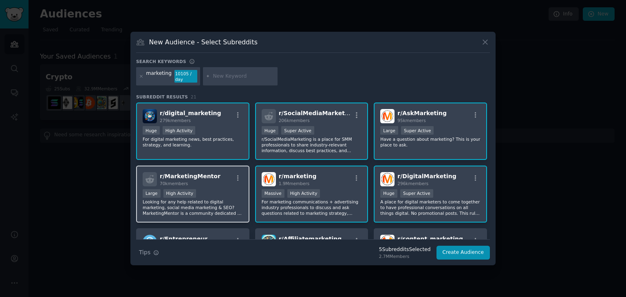
click at [216, 188] on div "r/ MarketingMentor 70k members Large High Activity Looking for any help related…" at bounding box center [192, 194] width 113 height 57
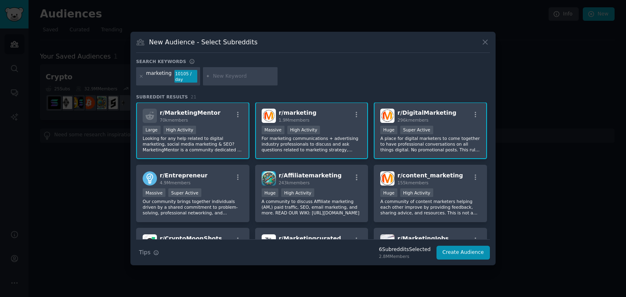
scroll to position [70, 0]
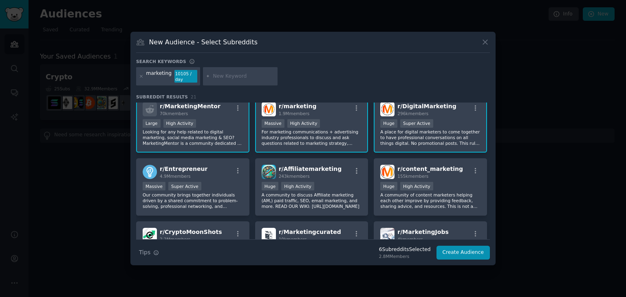
click at [216, 188] on div "Massive Super Active" at bounding box center [193, 187] width 100 height 10
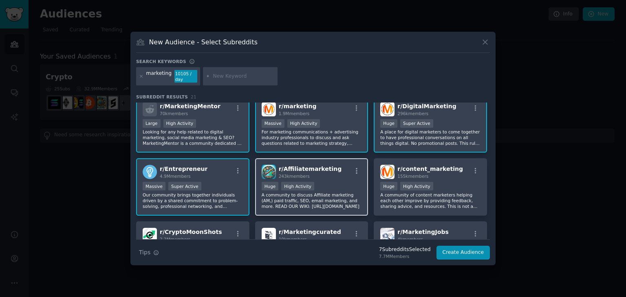
click at [356, 198] on p "A community to discuss Affiliate marketing (AM,) paid traffic, SEO, email marke…" at bounding box center [311, 200] width 100 height 17
click at [331, 193] on p "A community to discuss Affiliate marketing (AM,) paid traffic, SEO, email marke…" at bounding box center [311, 200] width 100 height 17
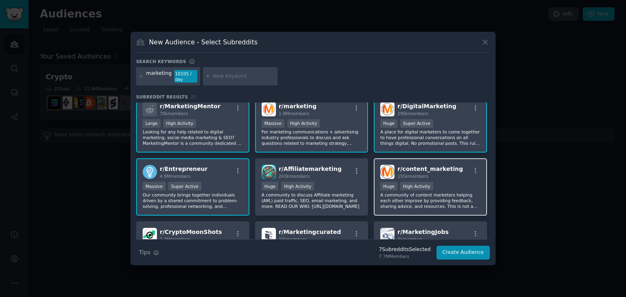
click at [436, 186] on div ">= 80th percentile for submissions / day Huge High Activity" at bounding box center [430, 187] width 100 height 10
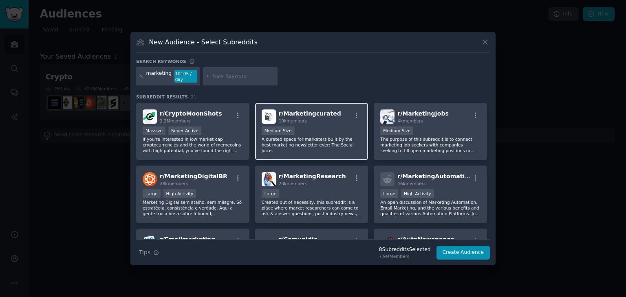
scroll to position [189, 0]
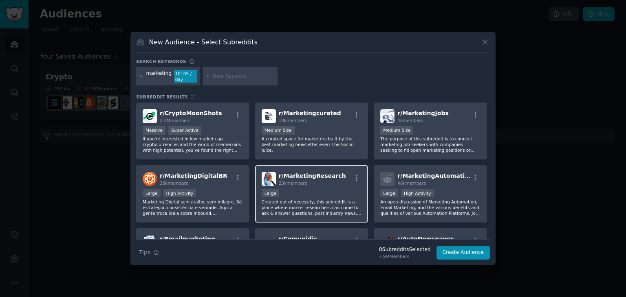
click at [332, 189] on div "Large" at bounding box center [311, 194] width 100 height 10
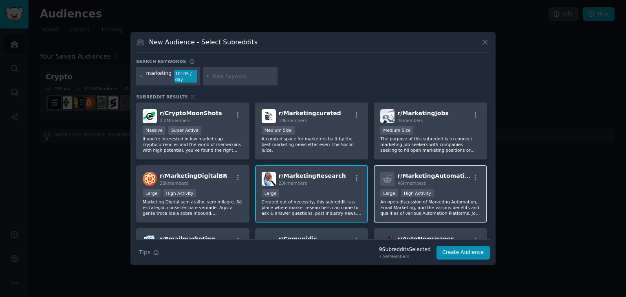
click at [443, 184] on div "46k members" at bounding box center [433, 183] width 73 height 6
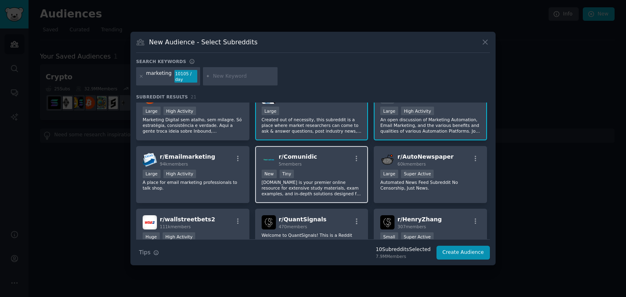
scroll to position [272, 0]
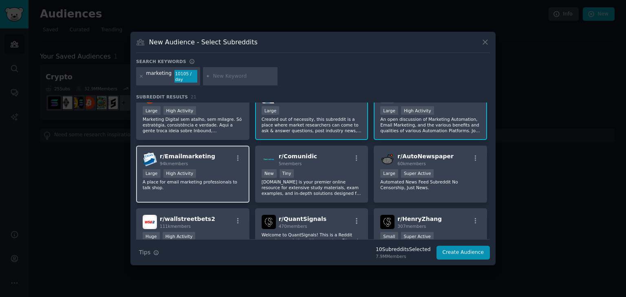
click at [226, 187] on p "A place for email marketing professionals to talk shop." at bounding box center [193, 184] width 100 height 11
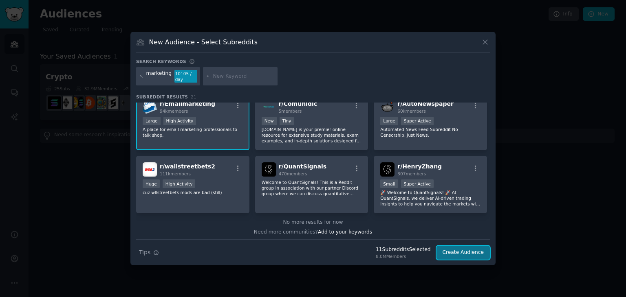
click at [468, 251] on button "Create Audience" at bounding box center [463, 253] width 54 height 14
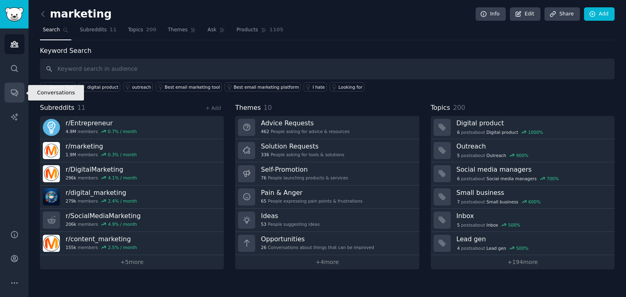
click at [15, 88] on link "Conversations" at bounding box center [14, 93] width 20 height 20
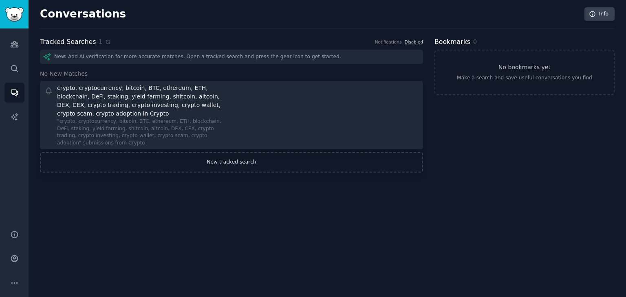
click at [163, 159] on link "New tracked search" at bounding box center [231, 162] width 383 height 20
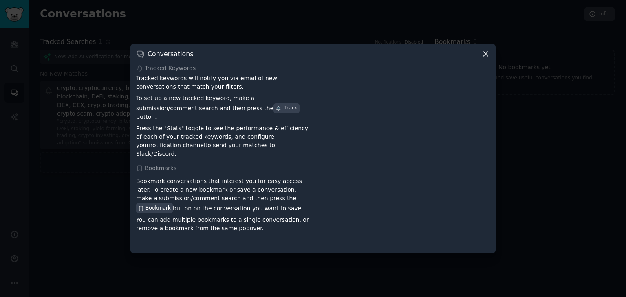
click at [484, 57] on icon at bounding box center [485, 54] width 4 height 4
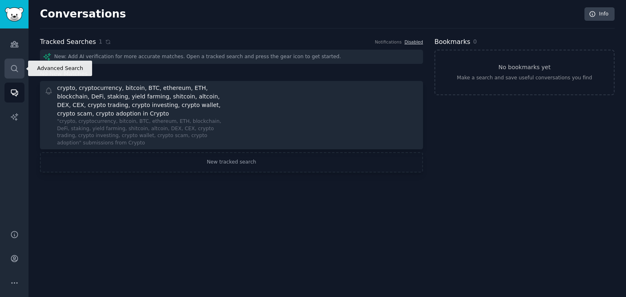
click at [12, 70] on icon "Sidebar" at bounding box center [14, 68] width 7 height 7
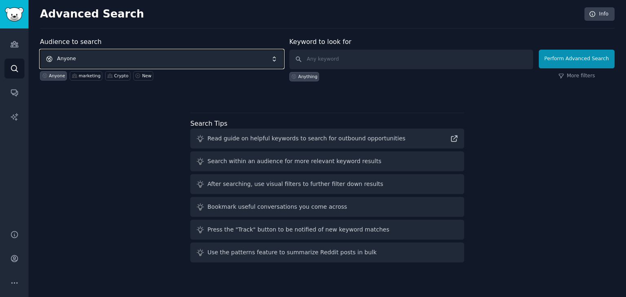
click at [196, 58] on span "Anyone" at bounding box center [162, 59] width 244 height 19
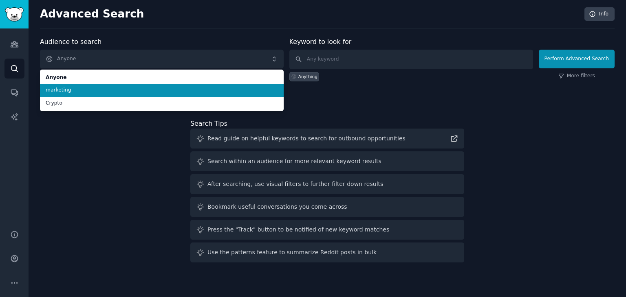
click at [163, 90] on span "marketing" at bounding box center [162, 90] width 232 height 7
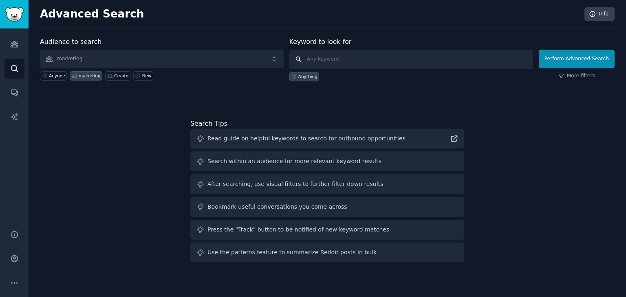
paste input "marketing, digital marketing, social media marketing, SMM, content marketing Жа…"
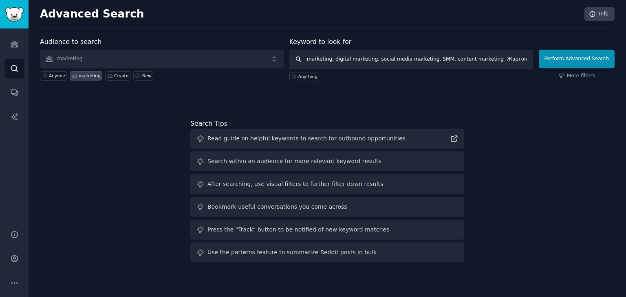
scroll to position [0, 311]
drag, startPoint x: 402, startPoint y: 59, endPoint x: 398, endPoint y: 59, distance: 4.5
click at [398, 59] on input "marketing, digital marketing, social media marketing, SMM, content marketing Жа…" at bounding box center [411, 60] width 244 height 20
click at [474, 59] on input "marketing, digital marketing, social media marketing, SMM, content marketing Жа…" at bounding box center [411, 60] width 244 height 20
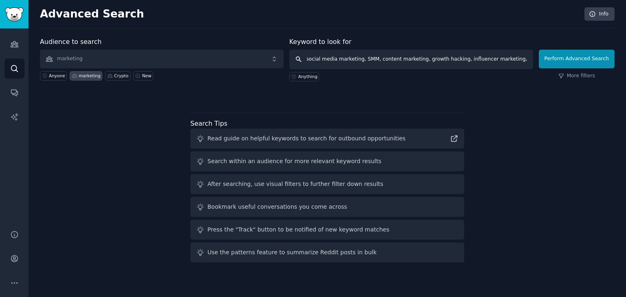
scroll to position [0, 0]
type input "marketing, digital marketing, social media marketing, SMM, content marketing, g…"
click at [565, 59] on button "Perform Advanced Search" at bounding box center [576, 59] width 76 height 19
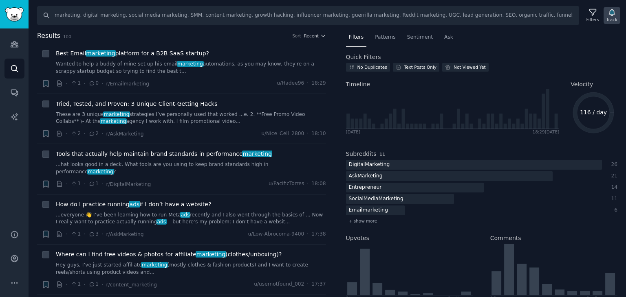
click at [614, 11] on icon "button" at bounding box center [611, 12] width 9 height 9
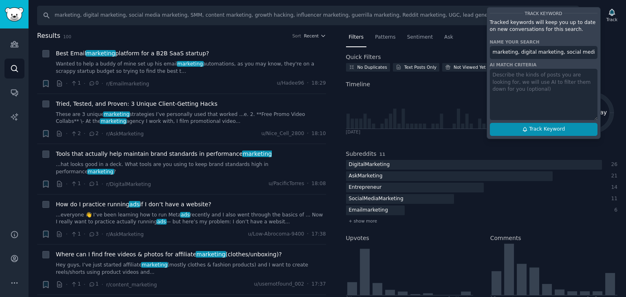
click at [547, 130] on span "Track Keyword" at bounding box center [547, 129] width 36 height 7
type input "marketing, digital marketing, social media marketing, SMM, content marketing, g…"
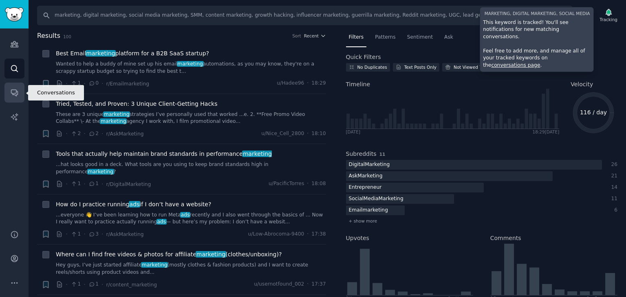
click at [14, 93] on icon "Sidebar" at bounding box center [14, 93] width 7 height 7
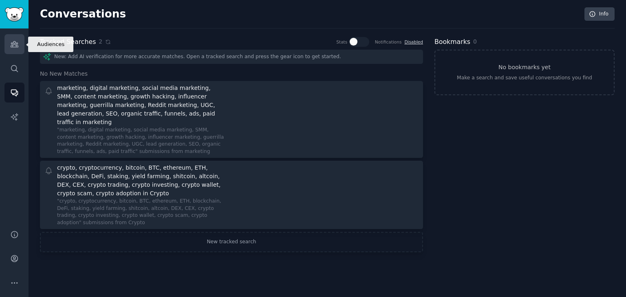
click at [16, 49] on link "Audiences" at bounding box center [14, 44] width 20 height 20
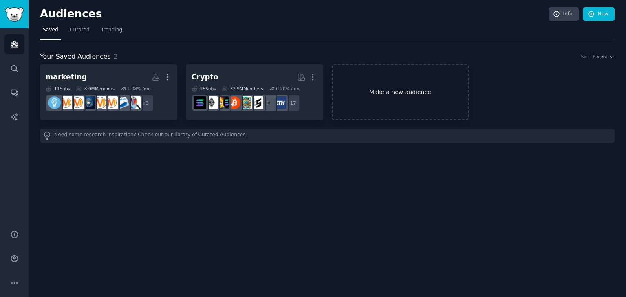
click at [367, 92] on link "Make a new audience" at bounding box center [400, 92] width 137 height 56
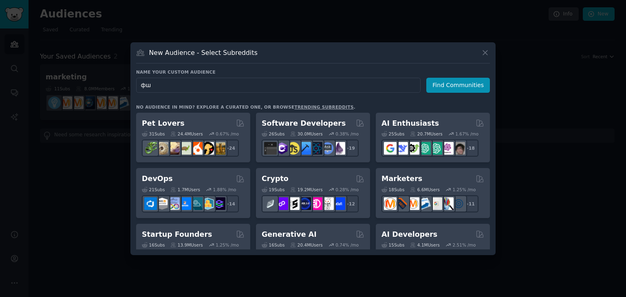
type input "ф"
type input "ai"
click button "Find Communities" at bounding box center [458, 85] width 64 height 15
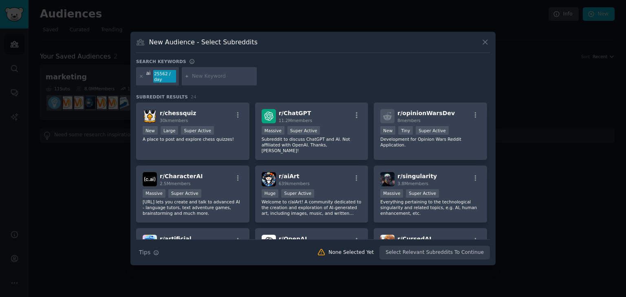
click at [209, 77] on input "text" at bounding box center [223, 76] width 62 height 7
paste input "artificial intelligence, machine learning, ML, deep learning, neural networks"
type input "artificial intelligence, machine learning, ML, deep learning, neural networks"
click at [210, 81] on div at bounding box center [219, 76] width 75 height 19
click at [205, 75] on input "text" at bounding box center [223, 76] width 62 height 7
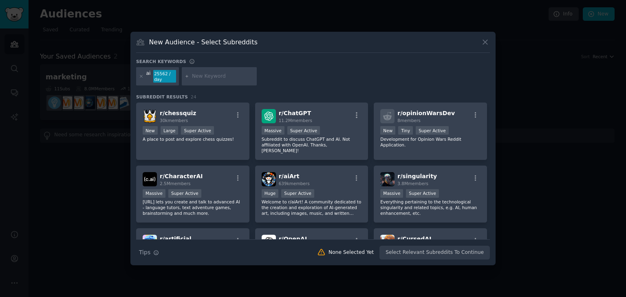
paste input "artificial intelligence"
type input "artificial intelligence"
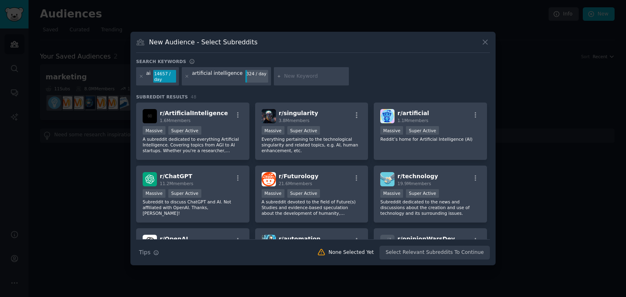
paste input "LLM"
type input "LLM"
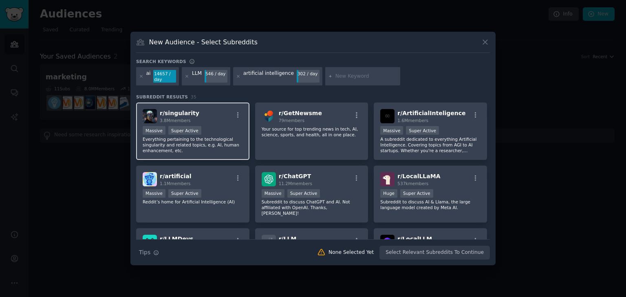
click at [226, 140] on p "Everything pertaining to the technological singularity and related topics, e.g.…" at bounding box center [193, 144] width 100 height 17
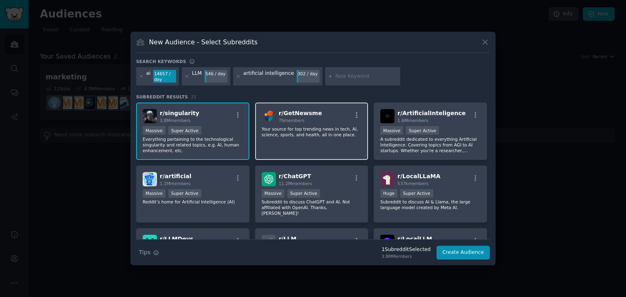
click at [320, 141] on div "r/ GetNewsme 79 members Your source for top trending news in tech, AI, science,…" at bounding box center [311, 131] width 113 height 57
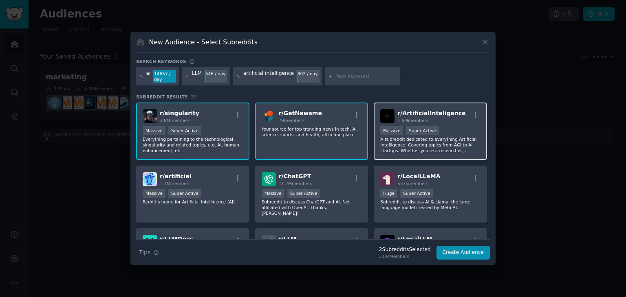
click at [413, 142] on p "A subreddit dedicated to everything Artificial Intelligence. Covering topics fr…" at bounding box center [430, 144] width 100 height 17
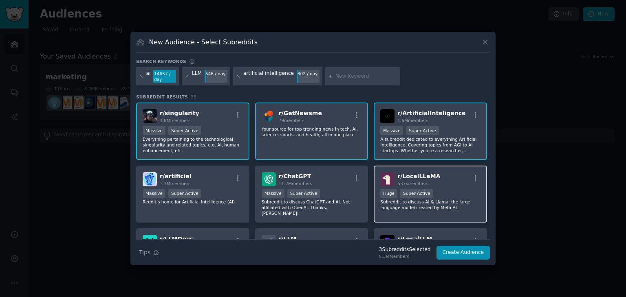
click at [441, 190] on div "Huge Super Active" at bounding box center [430, 194] width 100 height 10
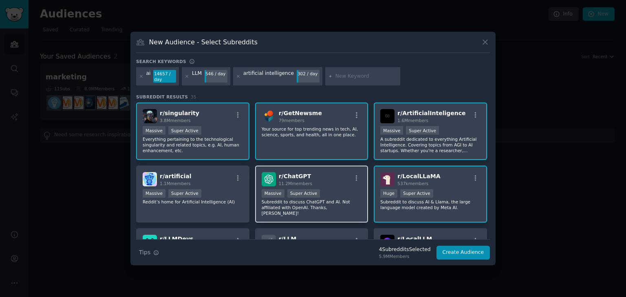
click at [332, 183] on div "r/ ChatGPT 11.2M members" at bounding box center [311, 179] width 100 height 14
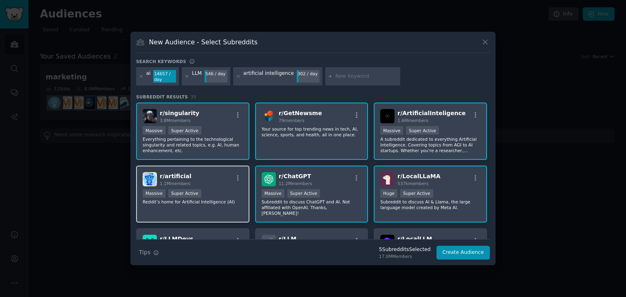
click at [230, 182] on div "r/ artificial 1.1M members" at bounding box center [193, 179] width 100 height 14
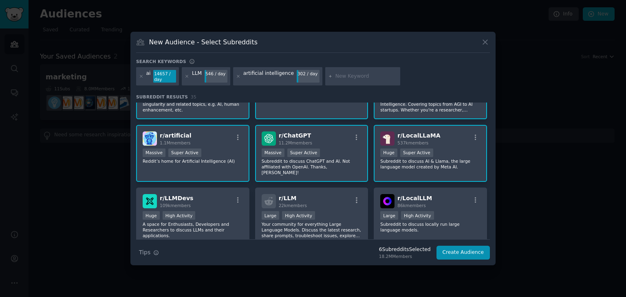
scroll to position [42, 0]
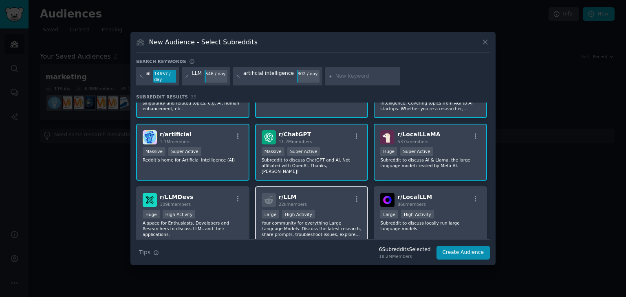
click at [323, 220] on p "Your community for everything Large Language Models. Discuss the latest researc…" at bounding box center [311, 228] width 100 height 17
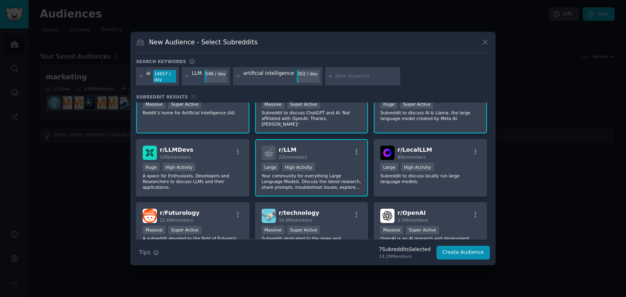
scroll to position [90, 0]
click at [415, 184] on div "r/ LocalLLM 86k members Large High Activity Subreddit to discuss locally run la…" at bounding box center [429, 167] width 113 height 57
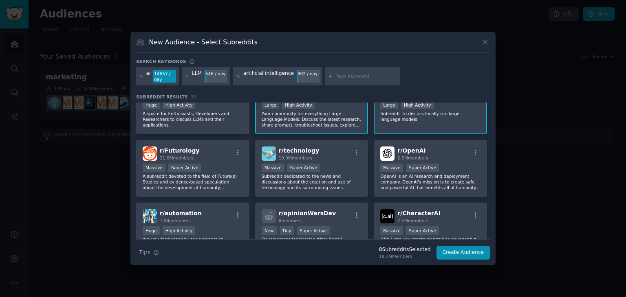
scroll to position [154, 0]
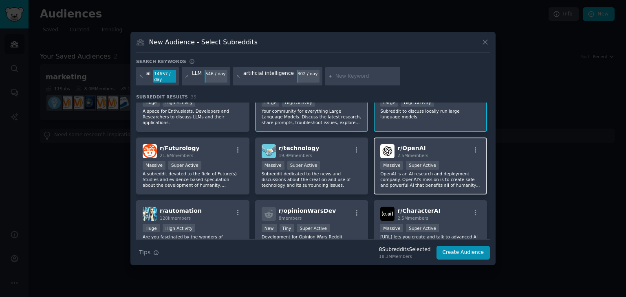
click at [430, 173] on p "OpenAI is an AI research and deployment company. OpenAI's mission is to create …" at bounding box center [430, 179] width 100 height 17
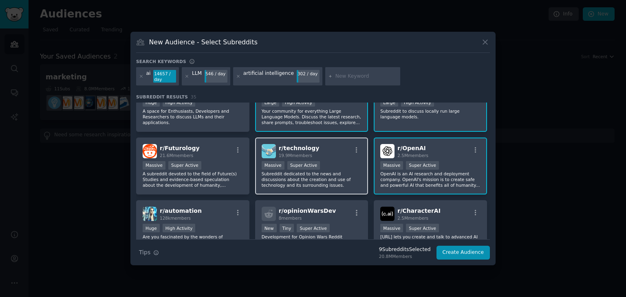
click at [308, 184] on div "r/ technology 19.9M members Massive Super Active Subreddit dedicated to the new…" at bounding box center [311, 166] width 113 height 57
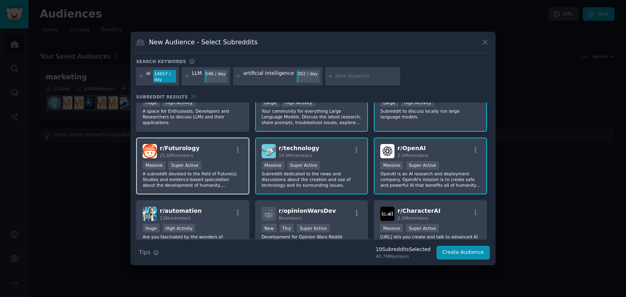
click at [213, 180] on p "A subreddit devoted to the field of Future(s) Studies and evidence-based specul…" at bounding box center [193, 179] width 100 height 17
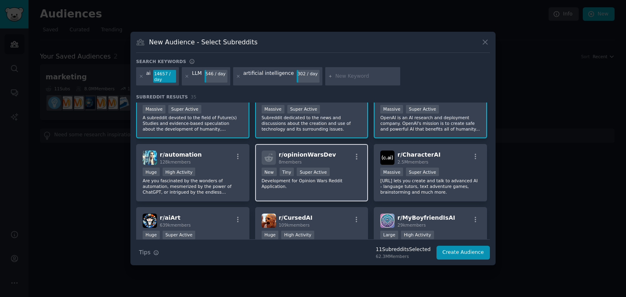
scroll to position [233, 0]
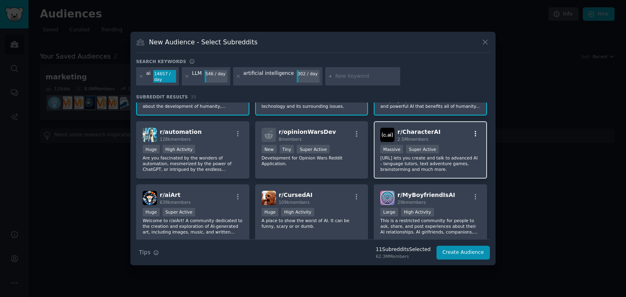
click at [472, 130] on icon "button" at bounding box center [475, 133] width 7 height 7
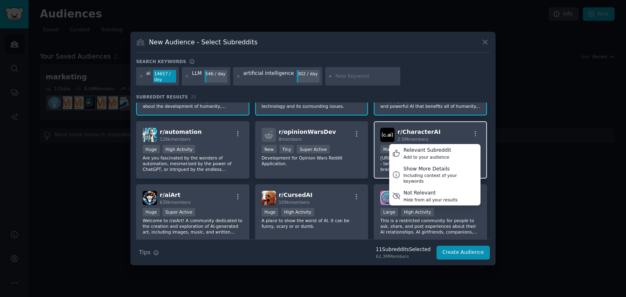
click at [449, 128] on div "r/ CharacterAI 2.5M members Relevant Subreddit Add to your audience Show More D…" at bounding box center [430, 135] width 100 height 14
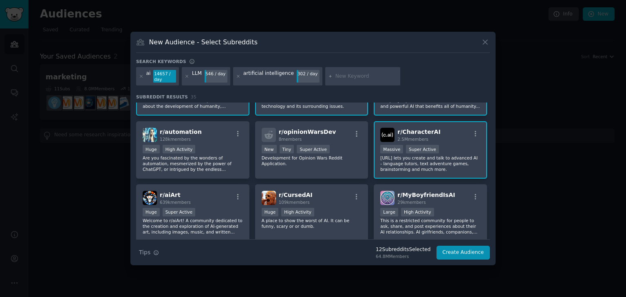
click at [454, 156] on p "[URL] lets you create and talk to advanced AI - language tutors, text adventure…" at bounding box center [430, 163] width 100 height 17
click at [327, 208] on div "Huge High Activity" at bounding box center [311, 213] width 100 height 10
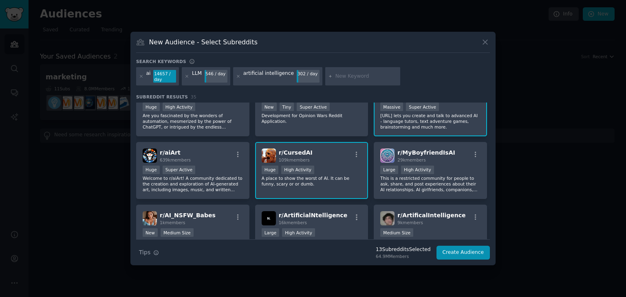
scroll to position [282, 0]
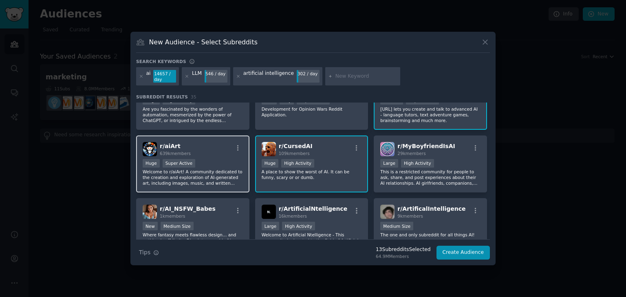
click at [224, 169] on p "Welcome to r/aiArt! A community dedicated to the creation and exploration of AI…" at bounding box center [193, 177] width 100 height 17
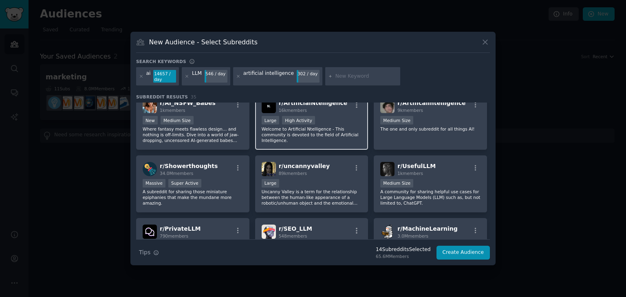
scroll to position [389, 0]
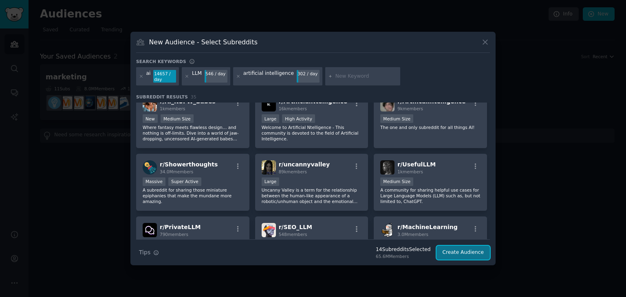
click at [459, 253] on button "Create Audience" at bounding box center [463, 253] width 54 height 14
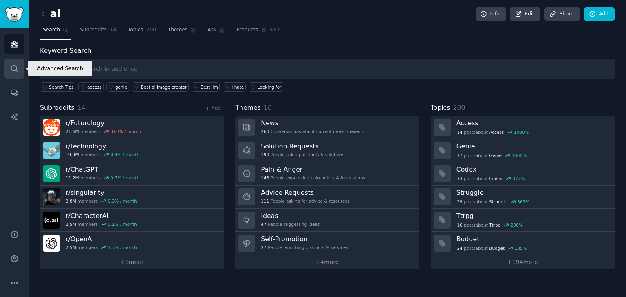
click at [17, 71] on icon "Sidebar" at bounding box center [14, 68] width 7 height 7
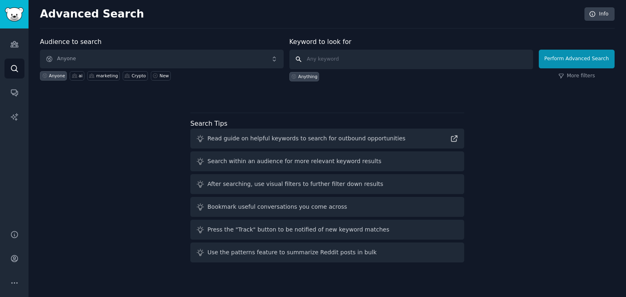
click at [360, 62] on input "text" at bounding box center [411, 60] width 244 height 20
paste input "AI, artificial intelligence, machine learning, ML, deep learning, neural networ…"
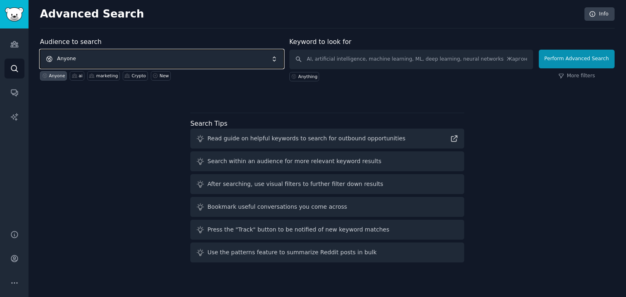
click at [249, 57] on span "Anyone" at bounding box center [162, 59] width 244 height 19
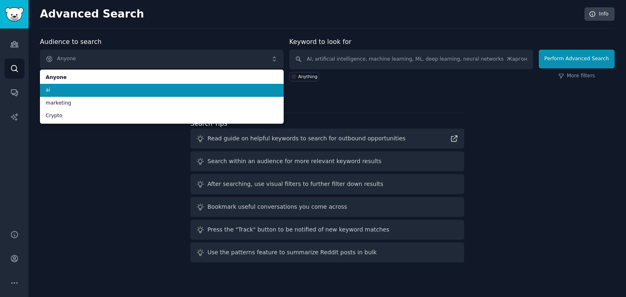
click at [119, 92] on span "ai" at bounding box center [162, 90] width 232 height 7
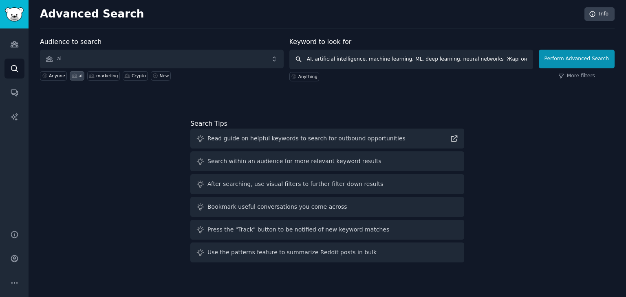
scroll to position [0, 312]
drag, startPoint x: 375, startPoint y: 58, endPoint x: 346, endPoint y: 59, distance: 28.5
click at [346, 59] on input "AI, artificial intelligence, machine learning, ML, deep learning, neural networ…" at bounding box center [411, 60] width 244 height 20
click at [376, 59] on input "AI, artificial intelligence, machine learning, ML, deep learning, neural networ…" at bounding box center [411, 60] width 244 height 20
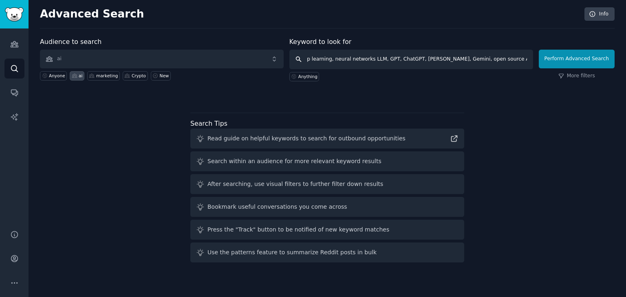
type input "AI, artificial intelligence, machine learning, ML, deep learning, neural networ…"
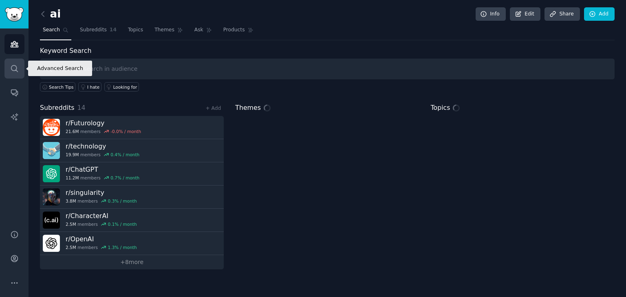
click at [13, 72] on icon "Sidebar" at bounding box center [14, 68] width 9 height 9
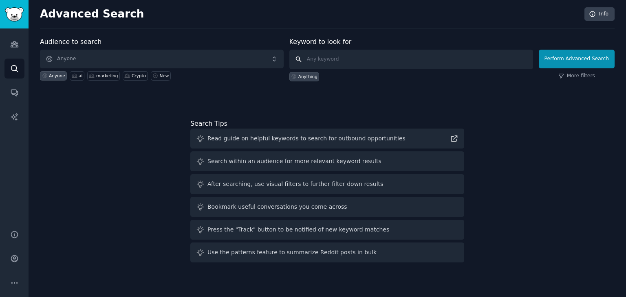
click at [325, 57] on input "text" at bounding box center [411, 60] width 244 height 20
paste input "AI, artificial intelligence, machine learning, ML, deep learning, neural networ…"
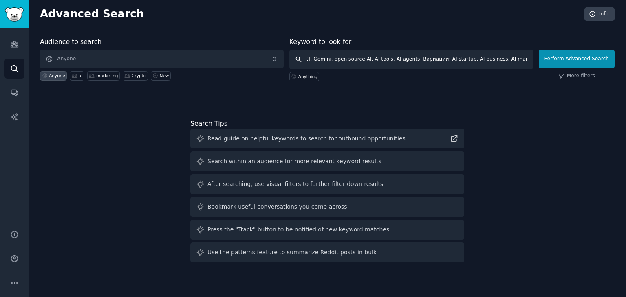
click at [373, 59] on input "AI, artificial intelligence, machine learning, ML, deep learning, neural networ…" at bounding box center [411, 60] width 244 height 20
type input "AI, artificial intelligence, machine learning, ML, deep learning, neural networ…"
click at [600, 57] on button "Perform Advanced Search" at bounding box center [576, 59] width 76 height 19
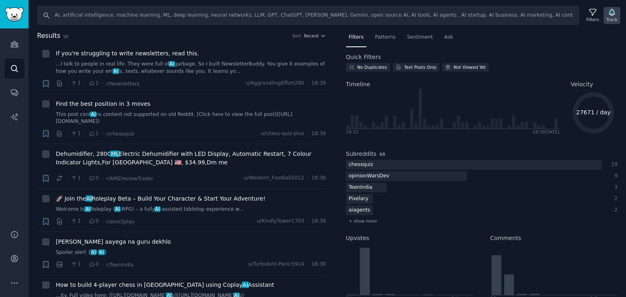
click at [610, 14] on icon "button" at bounding box center [611, 12] width 6 height 7
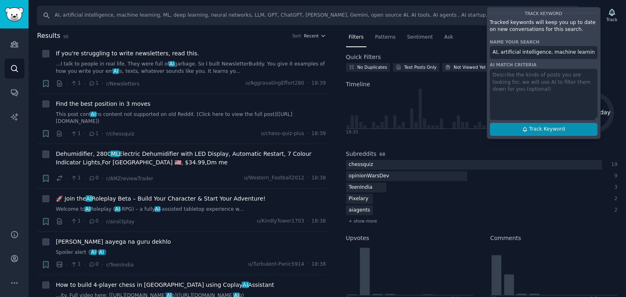
click at [538, 132] on span "Track Keyword" at bounding box center [547, 129] width 36 height 7
type input "AI, artificial intelligence, machine learning, ML, deep learning, neural networ…"
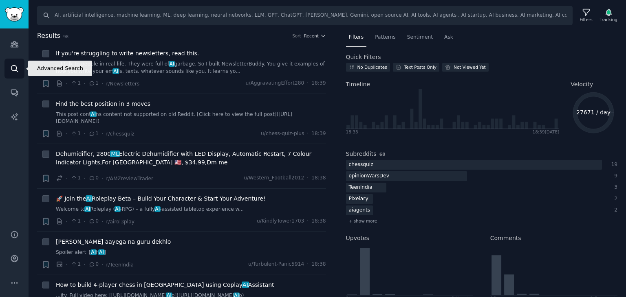
click at [19, 72] on link "Search" at bounding box center [14, 69] width 20 height 20
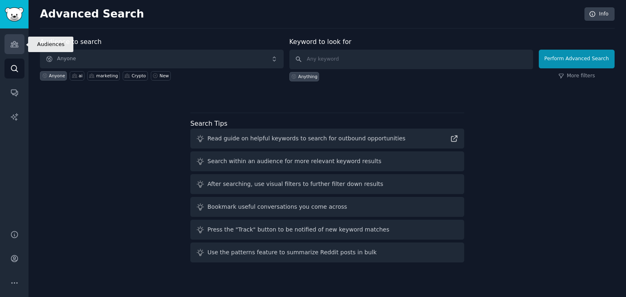
click at [8, 37] on link "Audiences" at bounding box center [14, 44] width 20 height 20
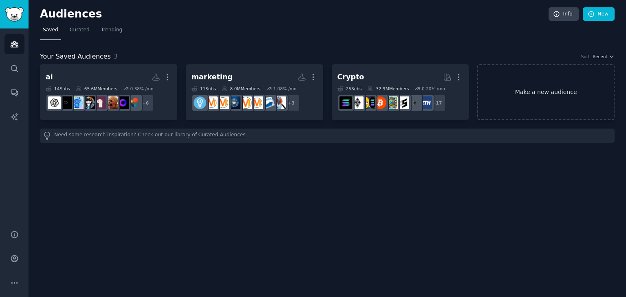
click at [519, 92] on link "Make a new audience" at bounding box center [545, 92] width 137 height 56
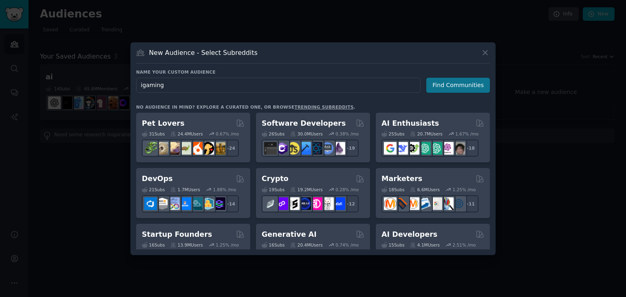
type input "igaming"
click at [443, 90] on button "Find Communities" at bounding box center [458, 85] width 64 height 15
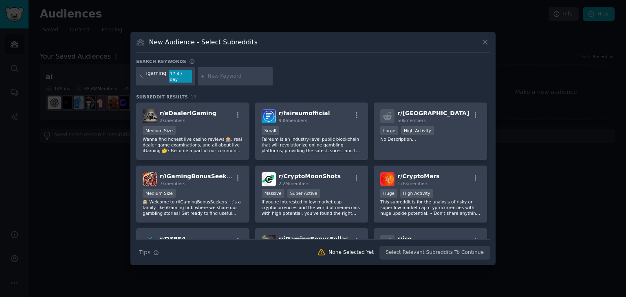
click at [215, 74] on input "text" at bounding box center [239, 76] width 62 height 7
type input "gambling"
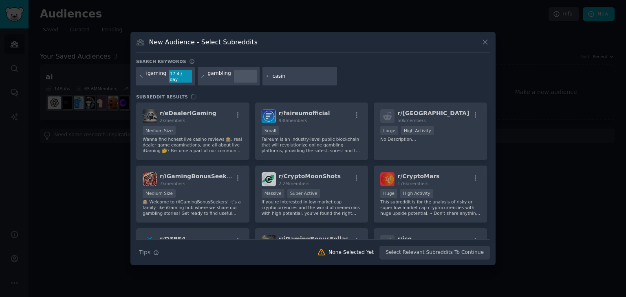
type input "casino"
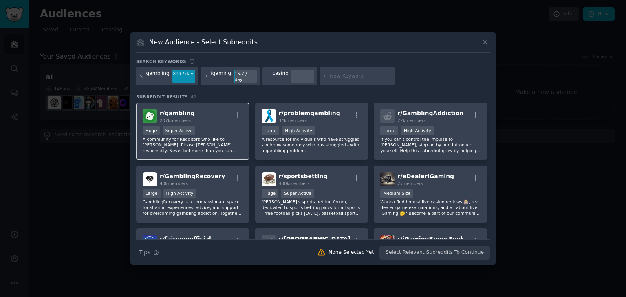
click at [213, 127] on div "Huge Super Active" at bounding box center [193, 131] width 100 height 10
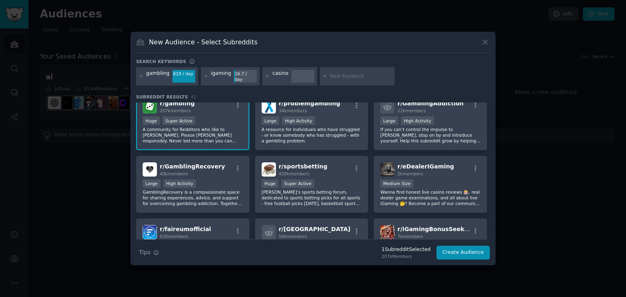
scroll to position [11, 0]
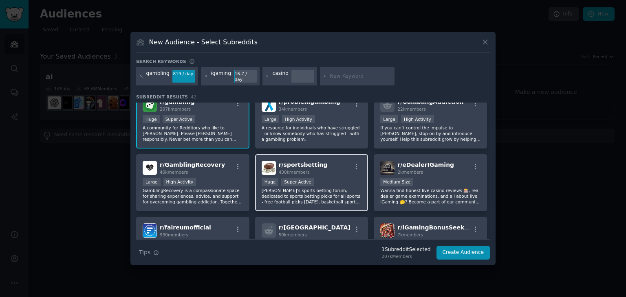
click at [324, 172] on div "r/ sportsbetting 430k members Huge Super Active Reddit's sports betting forum, …" at bounding box center [311, 182] width 113 height 57
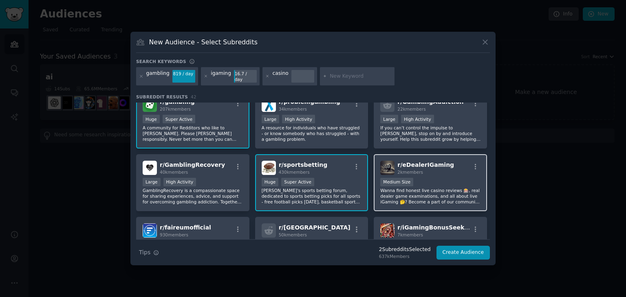
click at [450, 178] on div "Medium Size" at bounding box center [430, 183] width 100 height 10
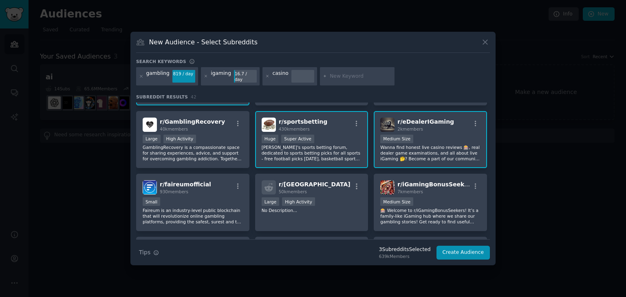
scroll to position [67, 0]
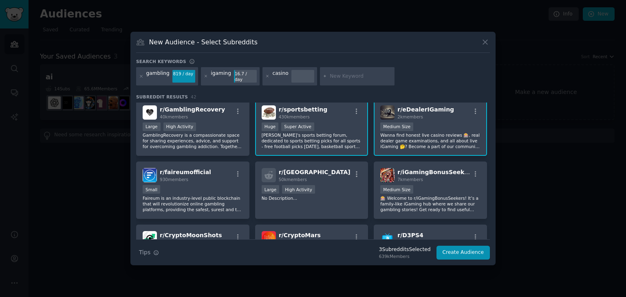
click at [450, 178] on div "r/ iGamingBonusSeekers 7k members Medium Size 🎰 Welcome to r/iGamingBonusSeeker…" at bounding box center [429, 190] width 113 height 57
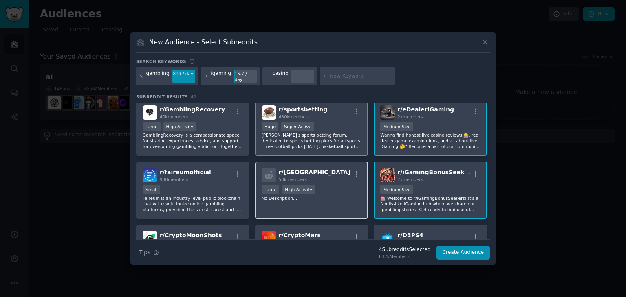
click at [348, 196] on p "No Description..." at bounding box center [311, 199] width 100 height 6
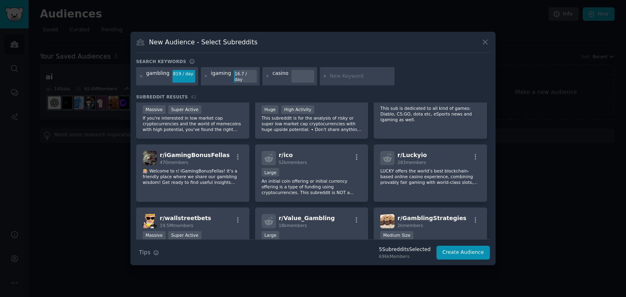
scroll to position [212, 0]
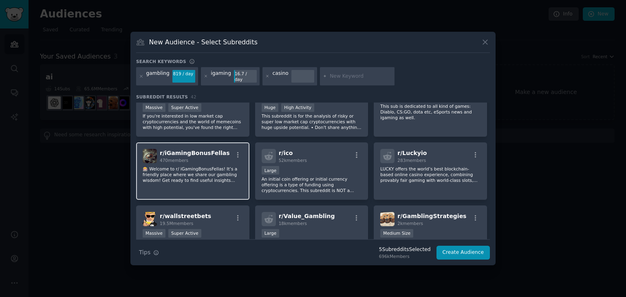
click at [227, 175] on p "🎰 Welcome to r/ iGamingBonusFellas! It’s a friendly place where we share our ga…" at bounding box center [193, 174] width 100 height 17
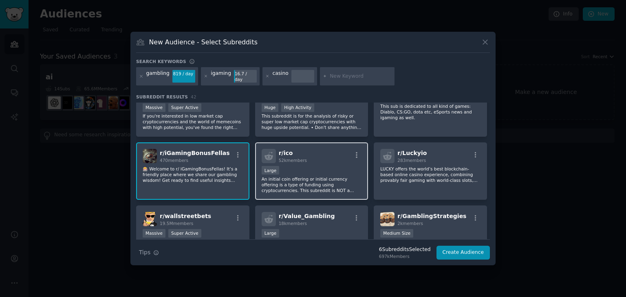
scroll to position [0, 0]
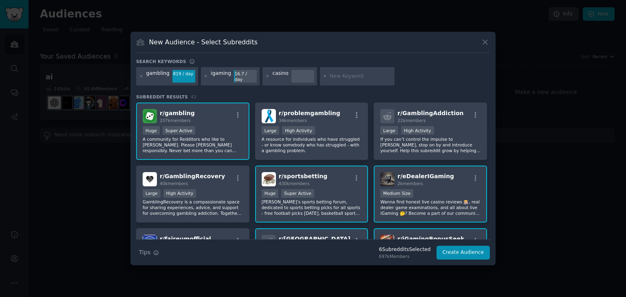
click at [332, 77] on input "text" at bounding box center [360, 76] width 62 height 7
paste input "blackjack"
type input "blackjack"
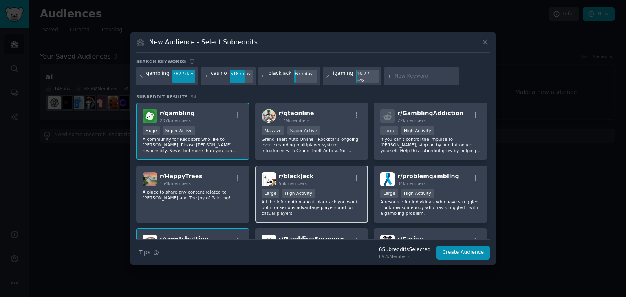
click at [343, 173] on div "r/ blackjack 56k members" at bounding box center [311, 179] width 100 height 14
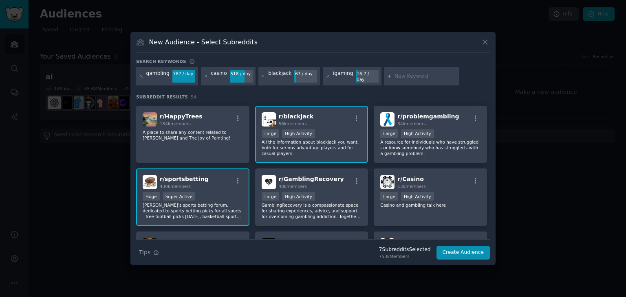
scroll to position [62, 0]
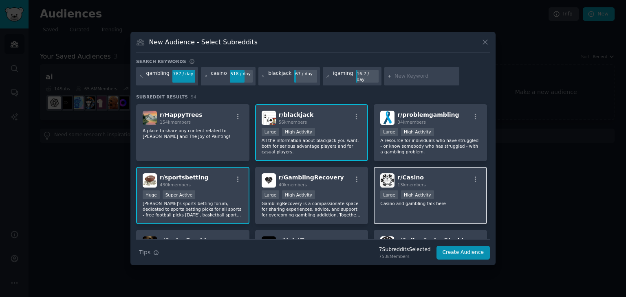
click at [463, 184] on div "r/ Casino 13k members Large High Activity Casino and gambling talk here" at bounding box center [429, 195] width 113 height 57
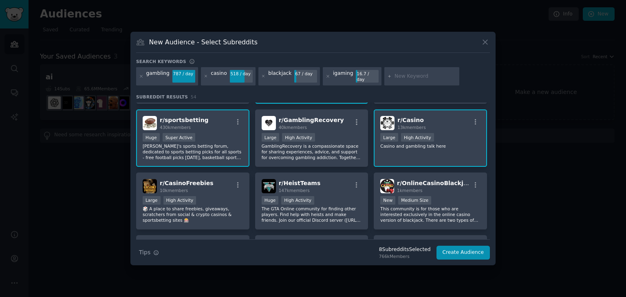
scroll to position [122, 0]
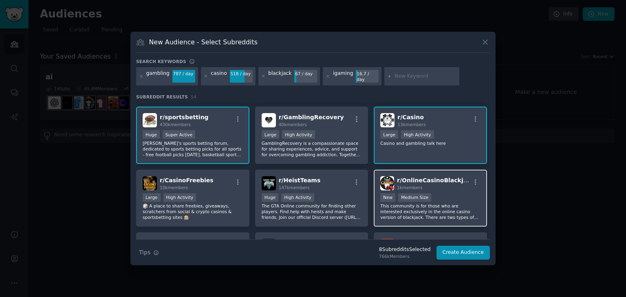
click at [453, 203] on p "This community is for those who are interested exclusively in the online casino…" at bounding box center [430, 211] width 100 height 17
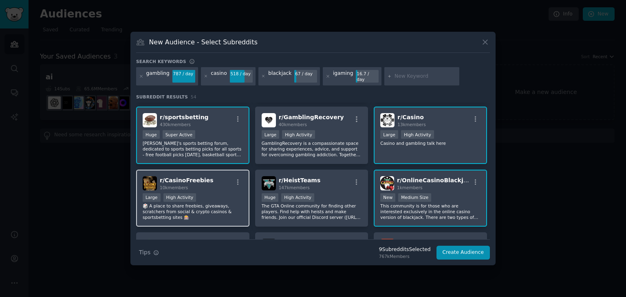
click at [218, 178] on div "r/ CasinoFreebies 10k members" at bounding box center [193, 183] width 100 height 14
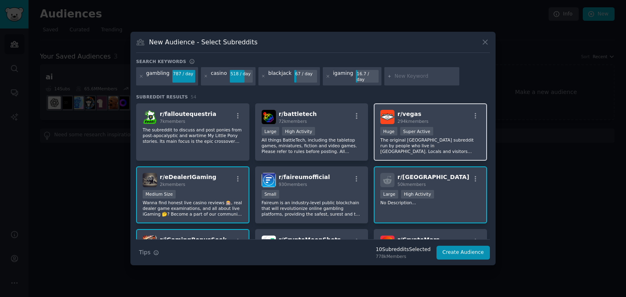
scroll to position [255, 0]
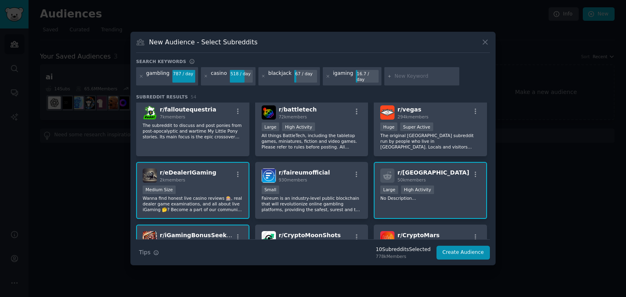
click at [394, 79] on input "text" at bounding box center [425, 76] width 62 height 7
paste input "roulette"
type input "roulette"
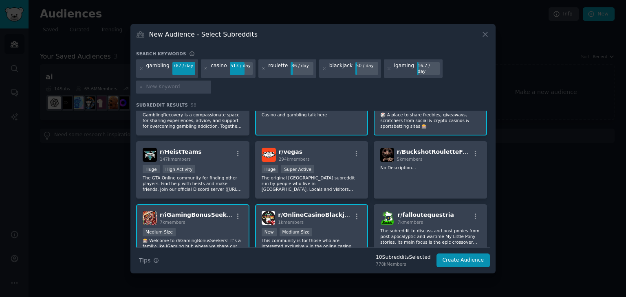
scroll to position [159, 0]
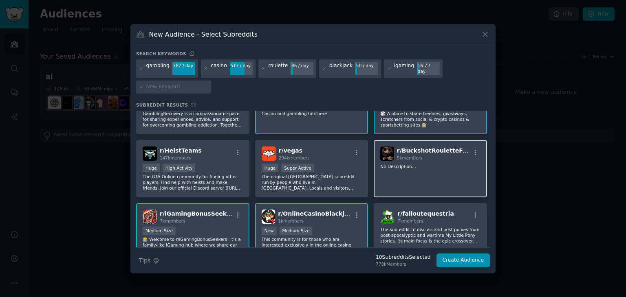
click at [417, 164] on p "No Description..." at bounding box center [430, 167] width 100 height 6
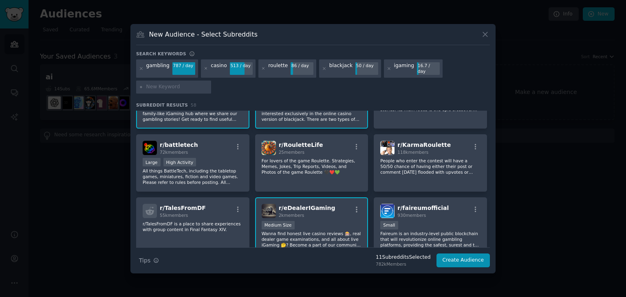
scroll to position [358, 0]
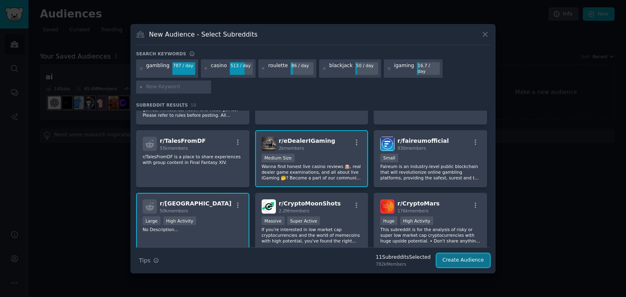
click at [459, 256] on button "Create Audience" at bounding box center [463, 261] width 54 height 14
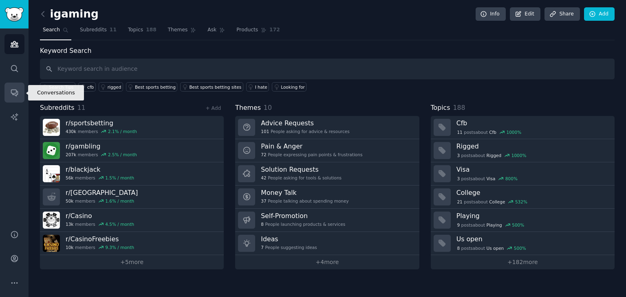
click at [14, 94] on icon "Sidebar" at bounding box center [14, 92] width 9 height 9
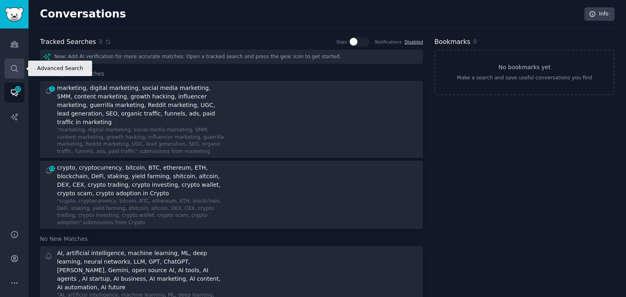
click at [14, 75] on link "Search" at bounding box center [14, 69] width 20 height 20
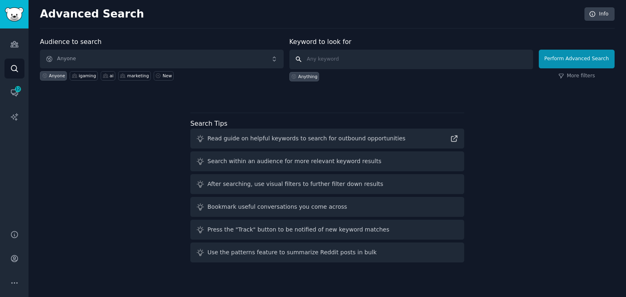
click at [323, 59] on input "text" at bounding box center [411, 60] width 244 height 20
paste input "casino, online casino, crypto casino, bitcoin casino, gambling, iGaming Жаргон:…"
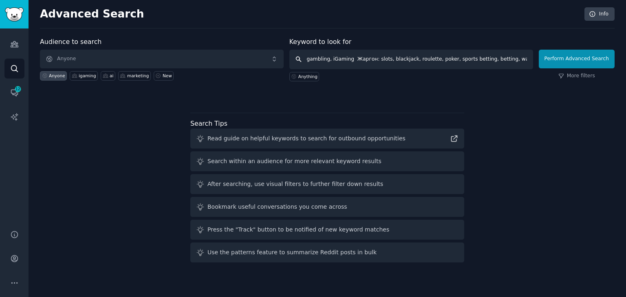
scroll to position [0, 121]
type input "casino, online casino, crypto casino, bitcoin casino, gambling, slots, blackjac…"
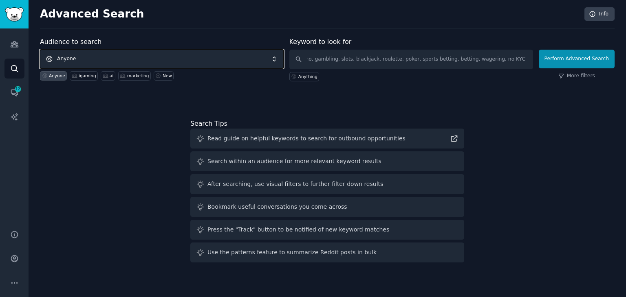
scroll to position [0, 0]
click at [268, 57] on span "Anyone" at bounding box center [162, 59] width 244 height 19
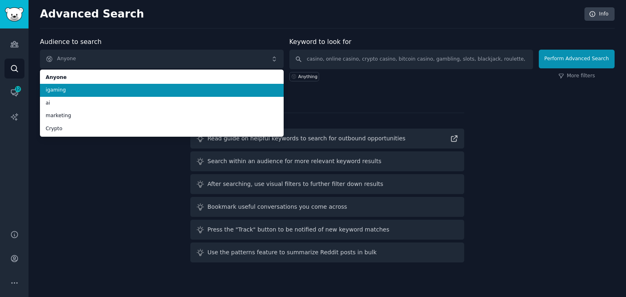
click at [110, 90] on span "igaming" at bounding box center [162, 90] width 232 height 7
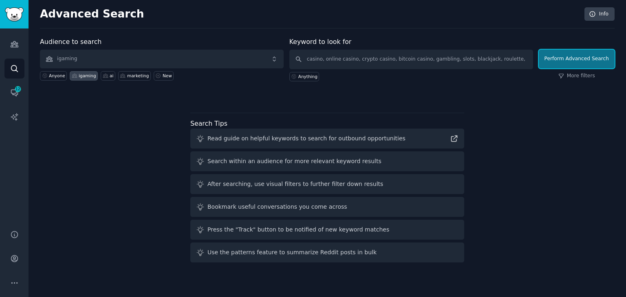
click at [573, 66] on button "Perform Advanced Search" at bounding box center [576, 59] width 76 height 19
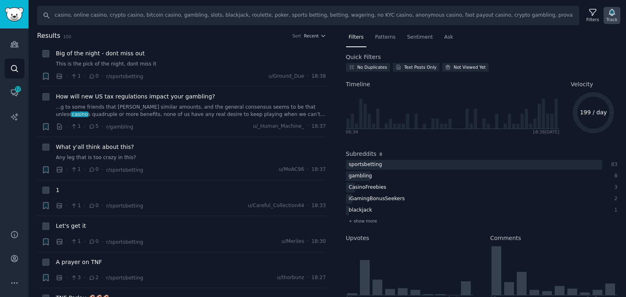
click at [615, 15] on icon "button" at bounding box center [611, 12] width 9 height 9
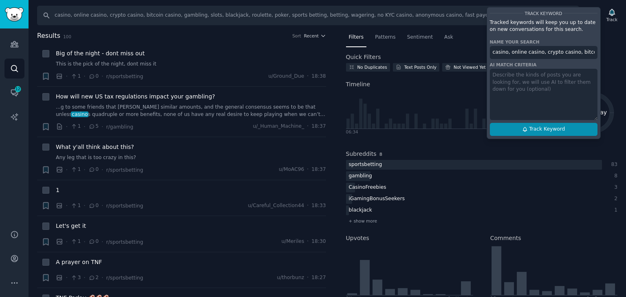
click at [548, 127] on span "Track Keyword" at bounding box center [547, 129] width 36 height 7
type input "casino, online casino, crypto casino, bitcoin casino, gambling, slots, blackjac…"
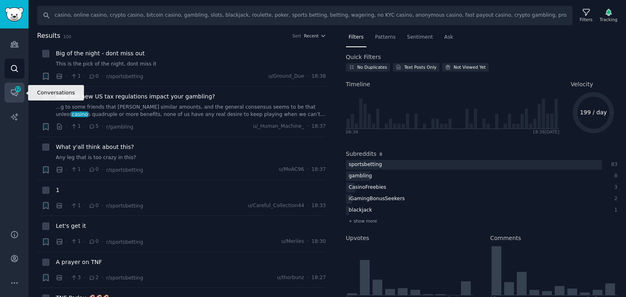
click at [15, 88] on span "12" at bounding box center [17, 89] width 7 height 6
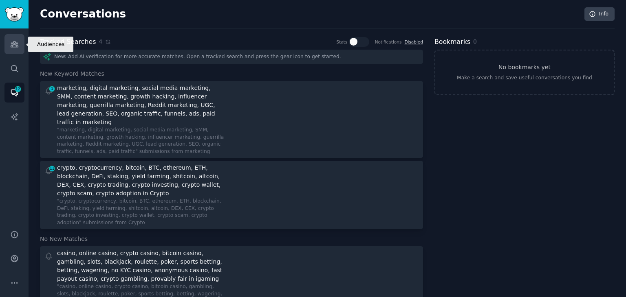
click at [13, 46] on icon "Sidebar" at bounding box center [14, 44] width 9 height 9
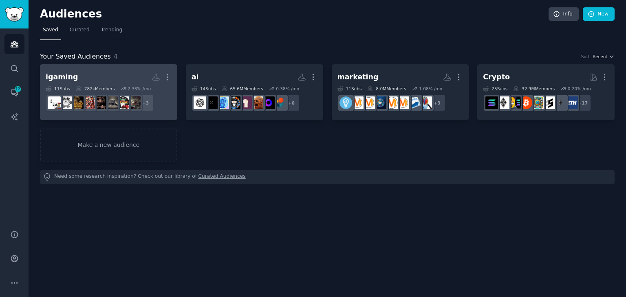
click at [127, 76] on h2 "igaming Custom Audience More" at bounding box center [109, 77] width 126 height 14
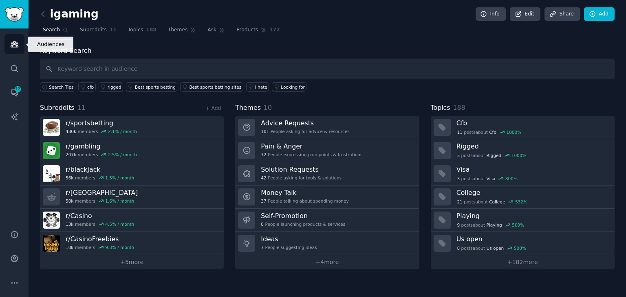
click at [15, 44] on icon "Sidebar" at bounding box center [14, 45] width 7 height 6
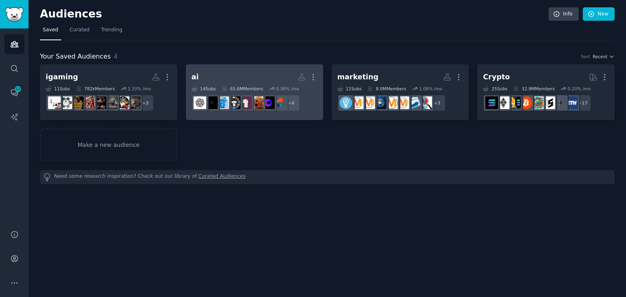
click at [253, 82] on h2 "ai More" at bounding box center [254, 77] width 126 height 14
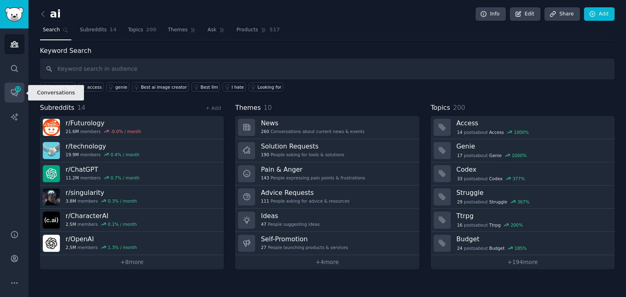
click at [16, 92] on span "12" at bounding box center [17, 89] width 7 height 6
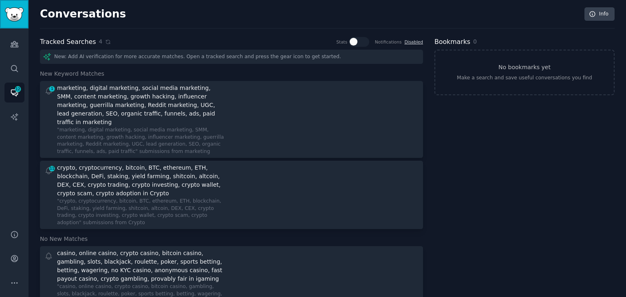
click at [18, 22] on link "Sidebar" at bounding box center [14, 14] width 29 height 29
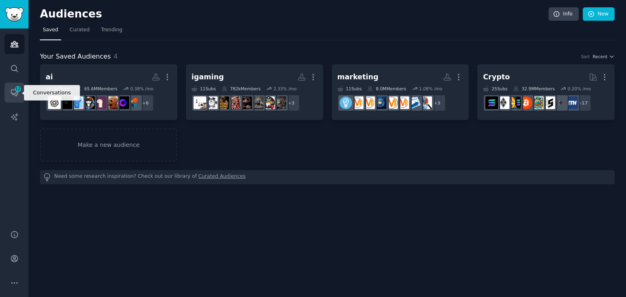
click at [13, 90] on icon "Sidebar" at bounding box center [14, 93] width 7 height 7
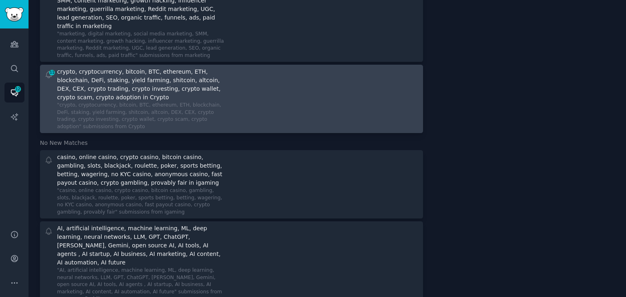
scroll to position [98, 0]
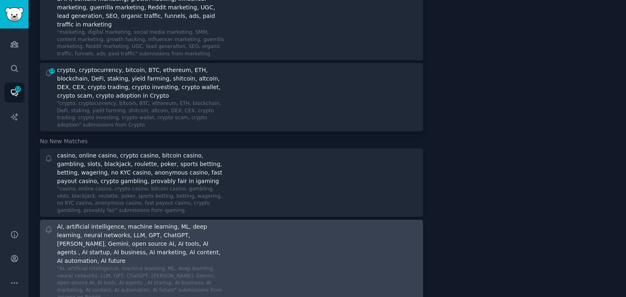
click at [177, 266] on div ""AI, artificial intelligence, machine learning, ML, deep learning, neural netwo…" at bounding box center [141, 284] width 169 height 36
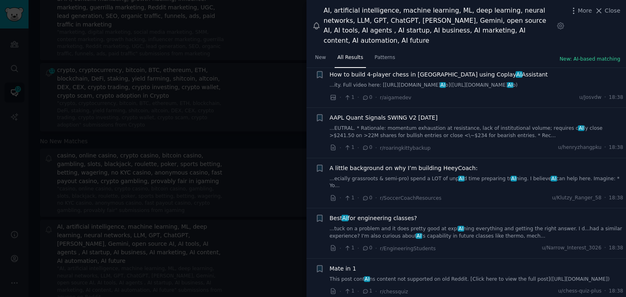
scroll to position [248, 0]
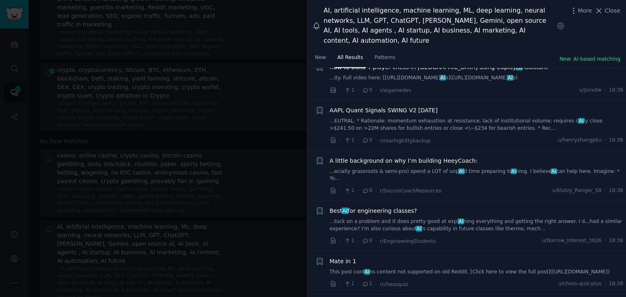
click at [399, 207] on div "Best AI for engineering classes? ...tuck on a problem and it does pretty good a…" at bounding box center [476, 220] width 294 height 26
click at [404, 218] on link "...tuck on a problem and it does pretty good at expl AI ning everything and get…" at bounding box center [476, 225] width 294 height 14
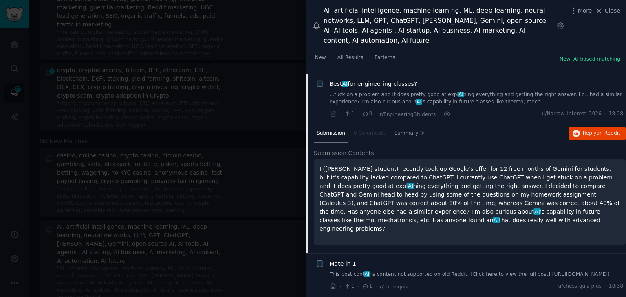
scroll to position [380, 0]
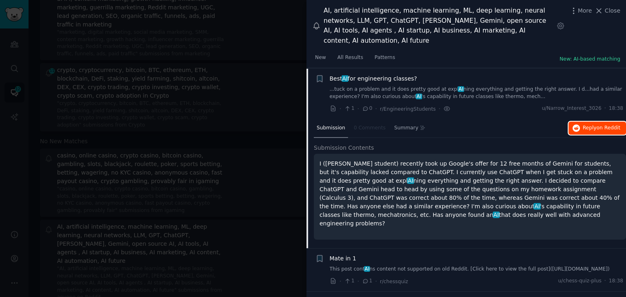
click at [595, 125] on span "Reply on Reddit" at bounding box center [600, 128] width 37 height 7
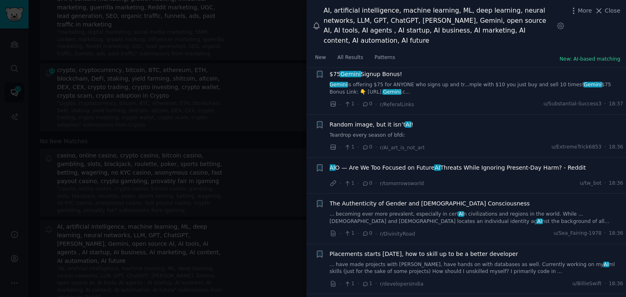
scroll to position [1506, 0]
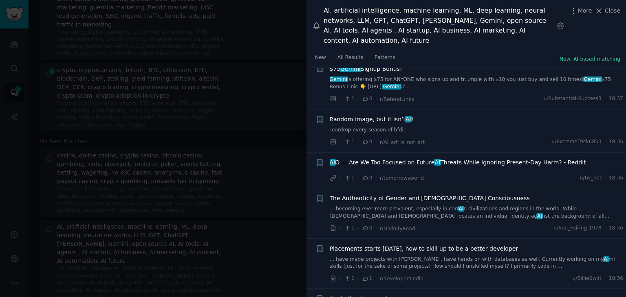
click at [412, 90] on link "Gemini is offering $75 for ANYONE who signs up and tr...mple with $10 you just …" at bounding box center [476, 83] width 294 height 14
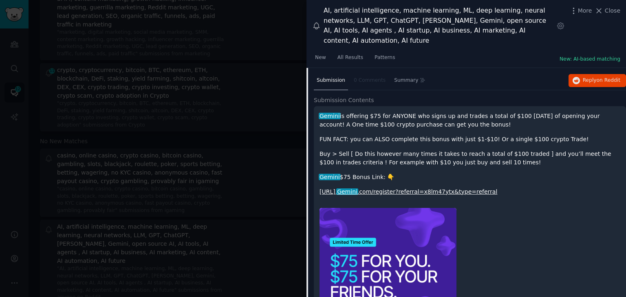
scroll to position [1415, 0]
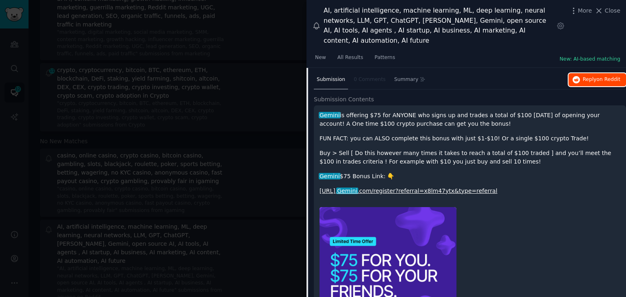
click at [584, 83] on span "Reply on Reddit" at bounding box center [600, 79] width 37 height 7
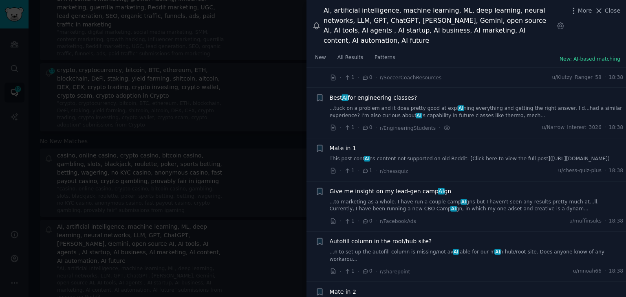
scroll to position [0, 0]
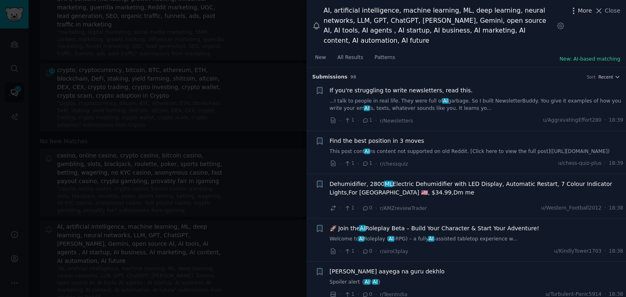
click at [578, 8] on icon "button" at bounding box center [573, 11] width 9 height 9
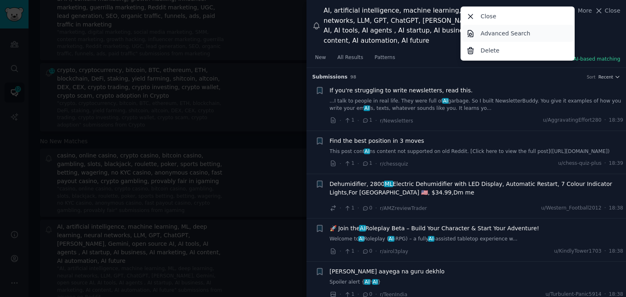
click at [528, 31] on link "Advanced Search" at bounding box center [517, 33] width 111 height 17
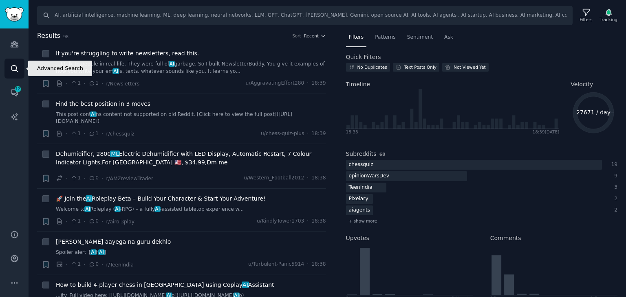
click at [18, 69] on icon "Sidebar" at bounding box center [14, 68] width 9 height 9
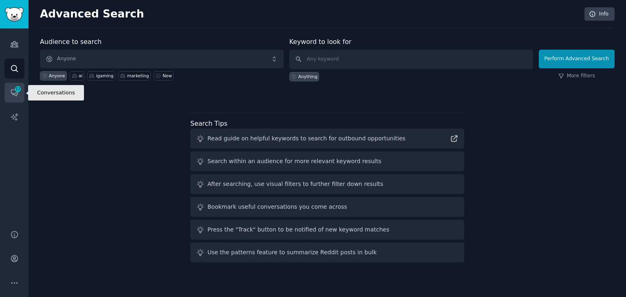
click at [18, 95] on icon "Sidebar" at bounding box center [14, 92] width 9 height 9
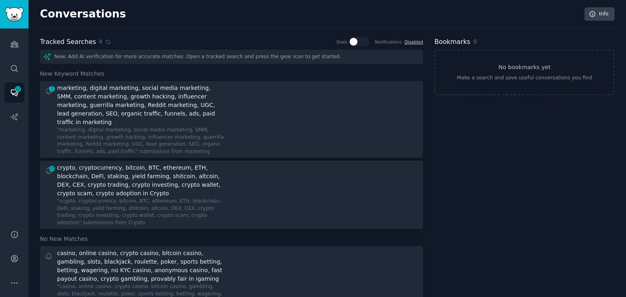
scroll to position [120, 0]
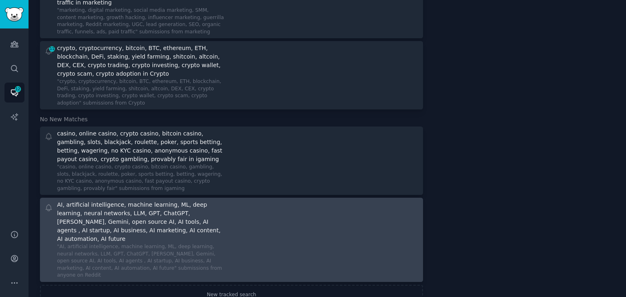
click at [237, 223] on div at bounding box center [328, 240] width 182 height 79
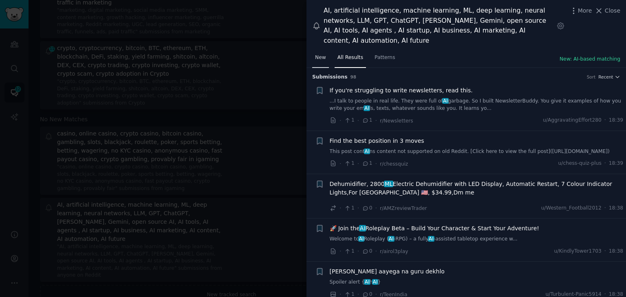
click at [318, 54] on span "New" at bounding box center [320, 57] width 11 height 7
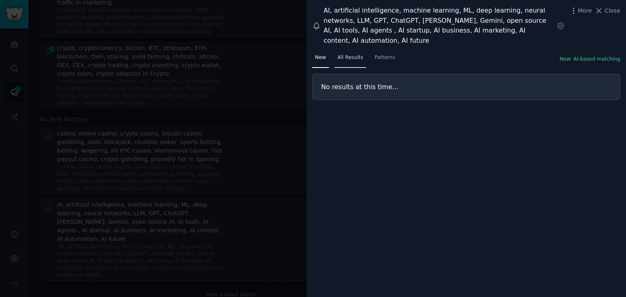
click at [347, 54] on span "All Results" at bounding box center [350, 57] width 26 height 7
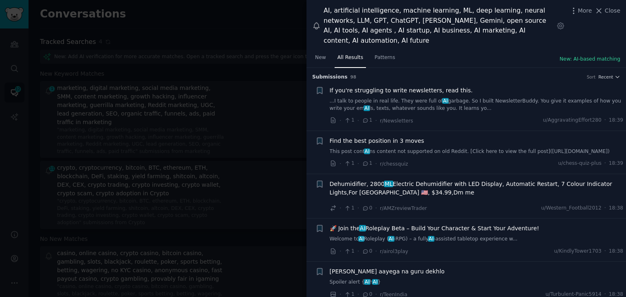
scroll to position [120, 0]
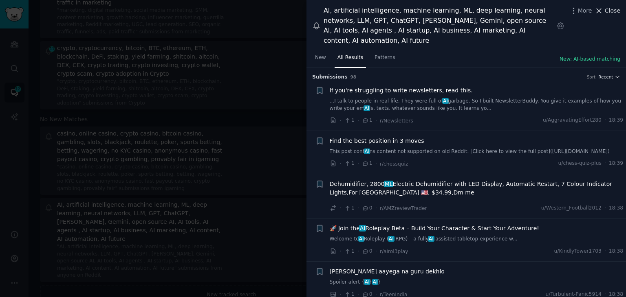
click at [608, 13] on span "Close" at bounding box center [611, 11] width 15 height 9
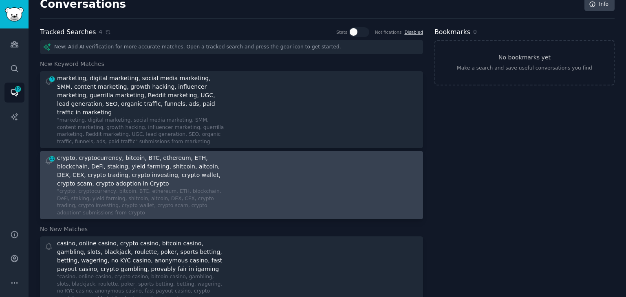
scroll to position [9, 0]
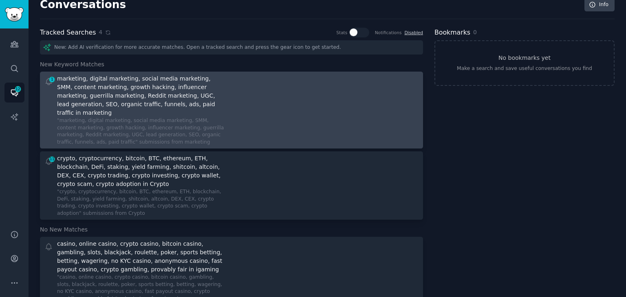
click at [243, 119] on div at bounding box center [328, 110] width 182 height 71
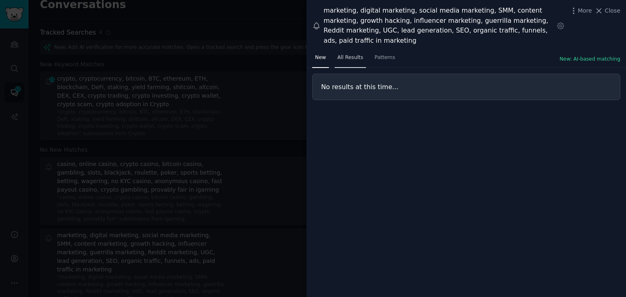
click at [358, 54] on span "All Results" at bounding box center [350, 57] width 26 height 7
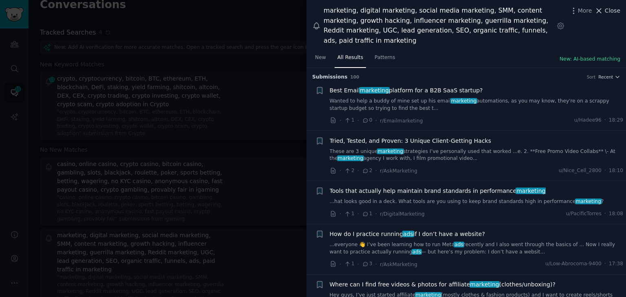
click at [605, 9] on button "Close" at bounding box center [607, 11] width 26 height 9
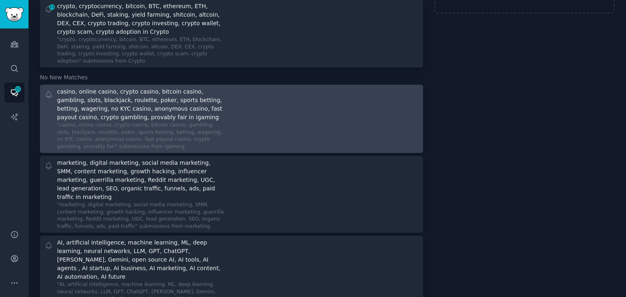
scroll to position [120, 0]
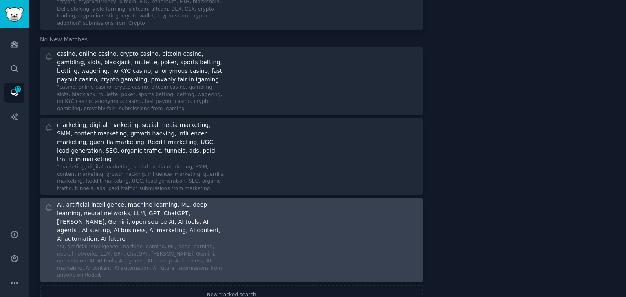
click at [143, 244] on div ""AI, artificial intelligence, machine learning, ML, deep learning, neural netwo…" at bounding box center [141, 262] width 169 height 36
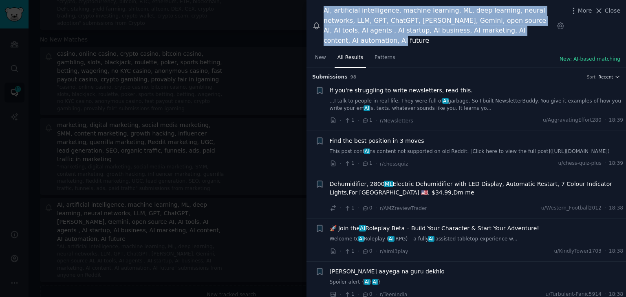
drag, startPoint x: 530, startPoint y: 30, endPoint x: 325, endPoint y: 7, distance: 206.6
click at [325, 7] on div "AI, artificial intelligence, machine learning, ML, deep learning, neural networ…" at bounding box center [438, 26] width 230 height 40
copy div "AI, artificial intelligence, machine learning, ML, deep learning, neural networ…"
drag, startPoint x: 610, startPoint y: 9, endPoint x: 334, endPoint y: 142, distance: 306.8
click at [610, 9] on span "Close" at bounding box center [611, 11] width 15 height 9
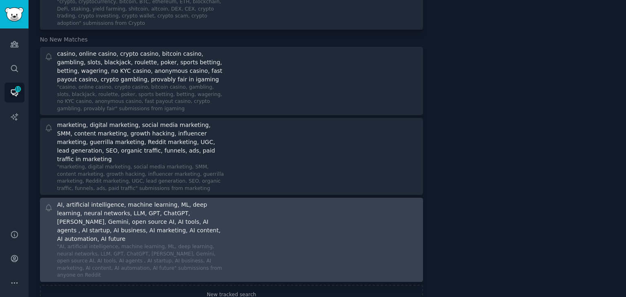
click at [48, 204] on icon at bounding box center [48, 208] width 9 height 9
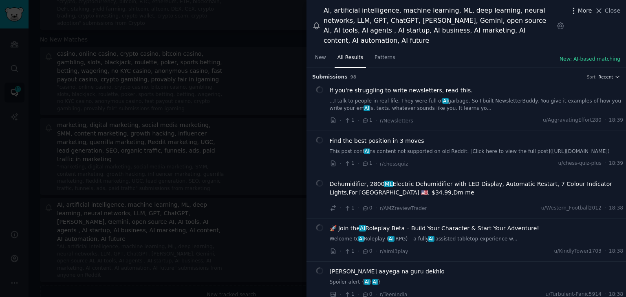
click at [584, 13] on span "More" at bounding box center [585, 11] width 14 height 9
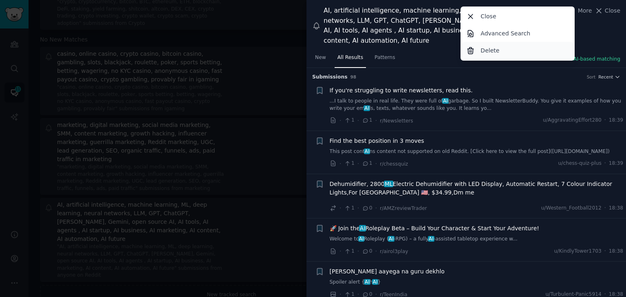
click at [523, 51] on div "Delete" at bounding box center [517, 50] width 111 height 17
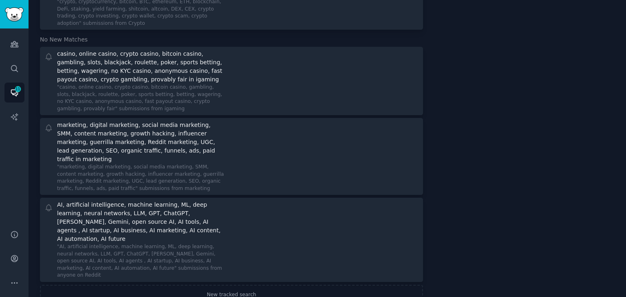
scroll to position [48, 0]
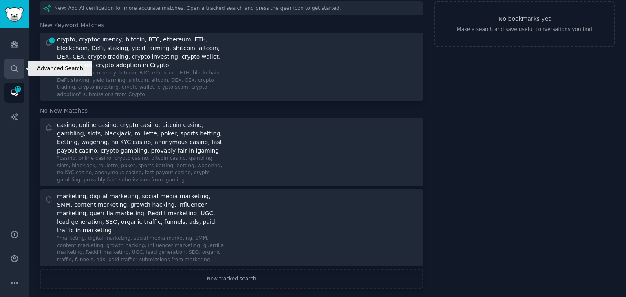
click at [13, 64] on icon "Sidebar" at bounding box center [14, 68] width 9 height 9
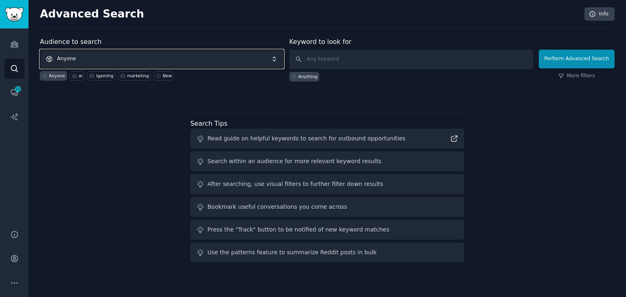
click at [106, 56] on span "Anyone" at bounding box center [162, 59] width 244 height 19
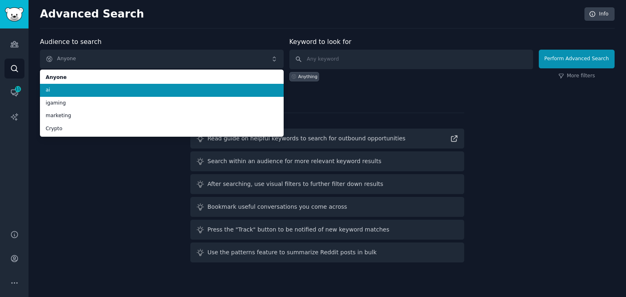
click at [89, 90] on span "ai" at bounding box center [162, 90] width 232 height 7
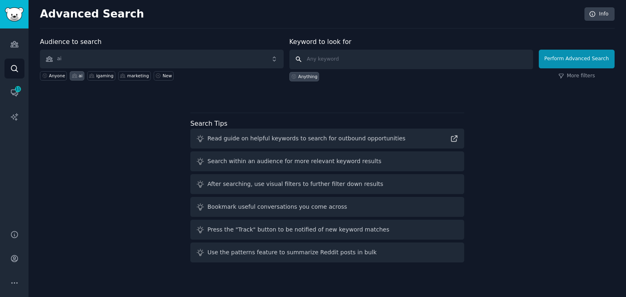
paste input "AI, artificial intelligence, machine learning, ML, deep learning, neural networ…"
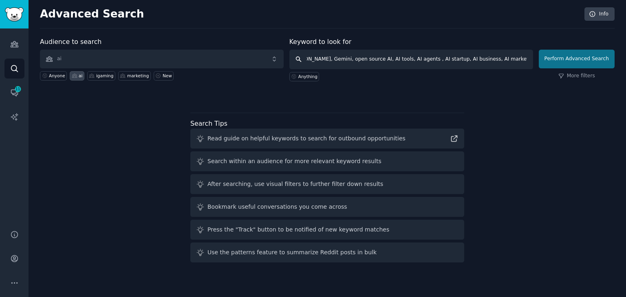
type input "AI, artificial intelligence, machine learning, ML, deep learning, neural networ…"
click at [578, 59] on button "Perform Advanced Search" at bounding box center [576, 59] width 76 height 19
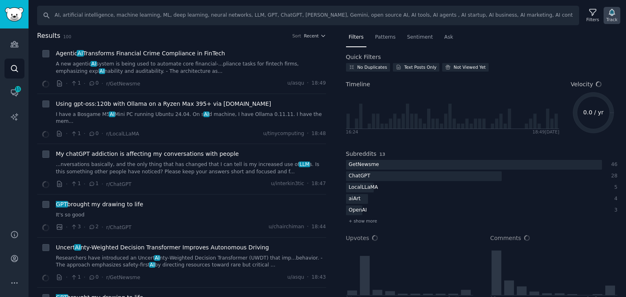
click at [612, 13] on icon "button" at bounding box center [611, 12] width 6 height 7
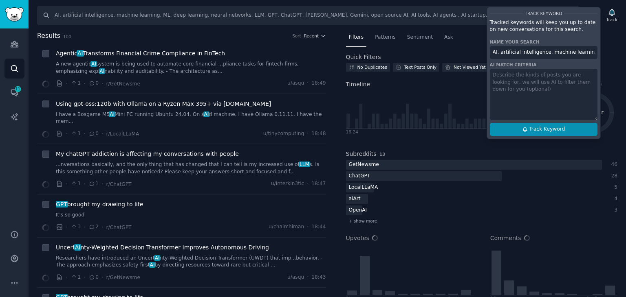
click at [536, 131] on span "Track Keyword" at bounding box center [547, 129] width 36 height 7
type input "AI, artificial intelligence, machine learning, ML, deep learning, neural networ…"
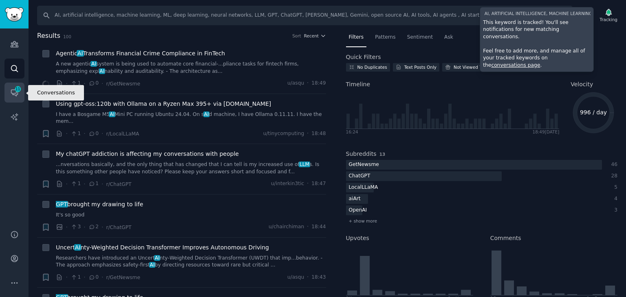
click at [15, 89] on span "11" at bounding box center [17, 89] width 7 height 6
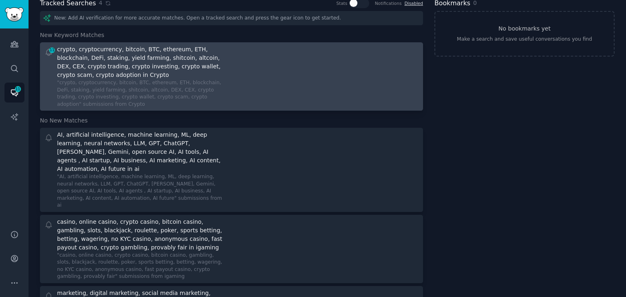
scroll to position [39, 0]
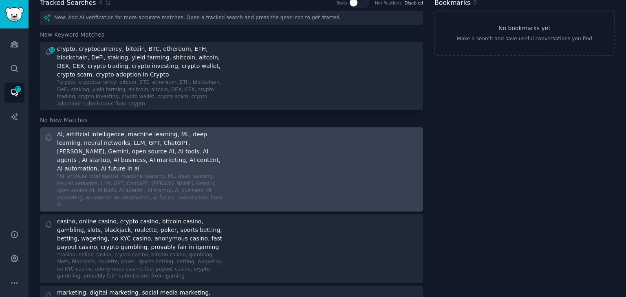
click at [289, 158] on div at bounding box center [328, 169] width 182 height 79
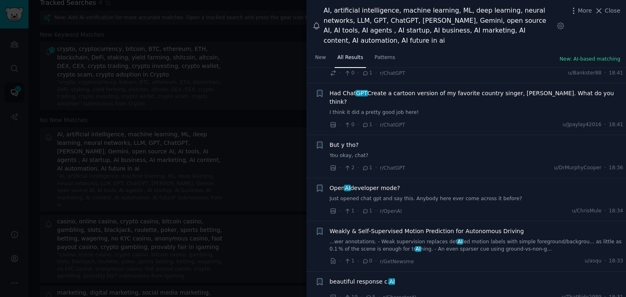
scroll to position [253, 0]
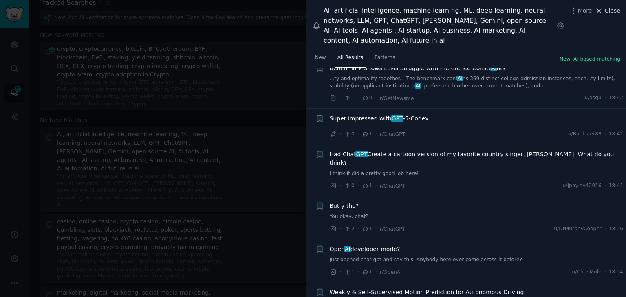
click at [608, 10] on span "Close" at bounding box center [611, 11] width 15 height 9
